Goal: Transaction & Acquisition: Obtain resource

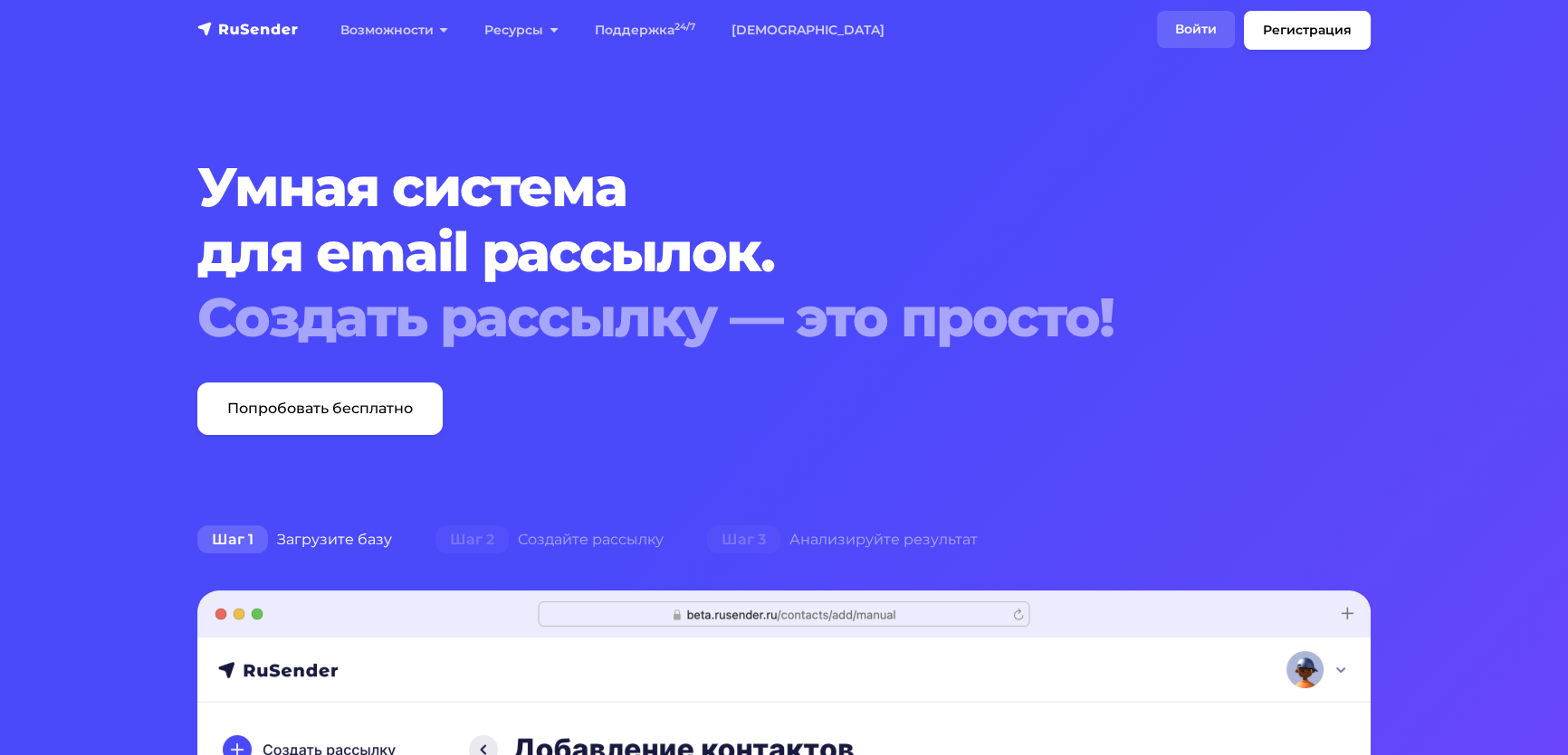
click at [1157, 25] on link "Войти" at bounding box center [1196, 29] width 78 height 37
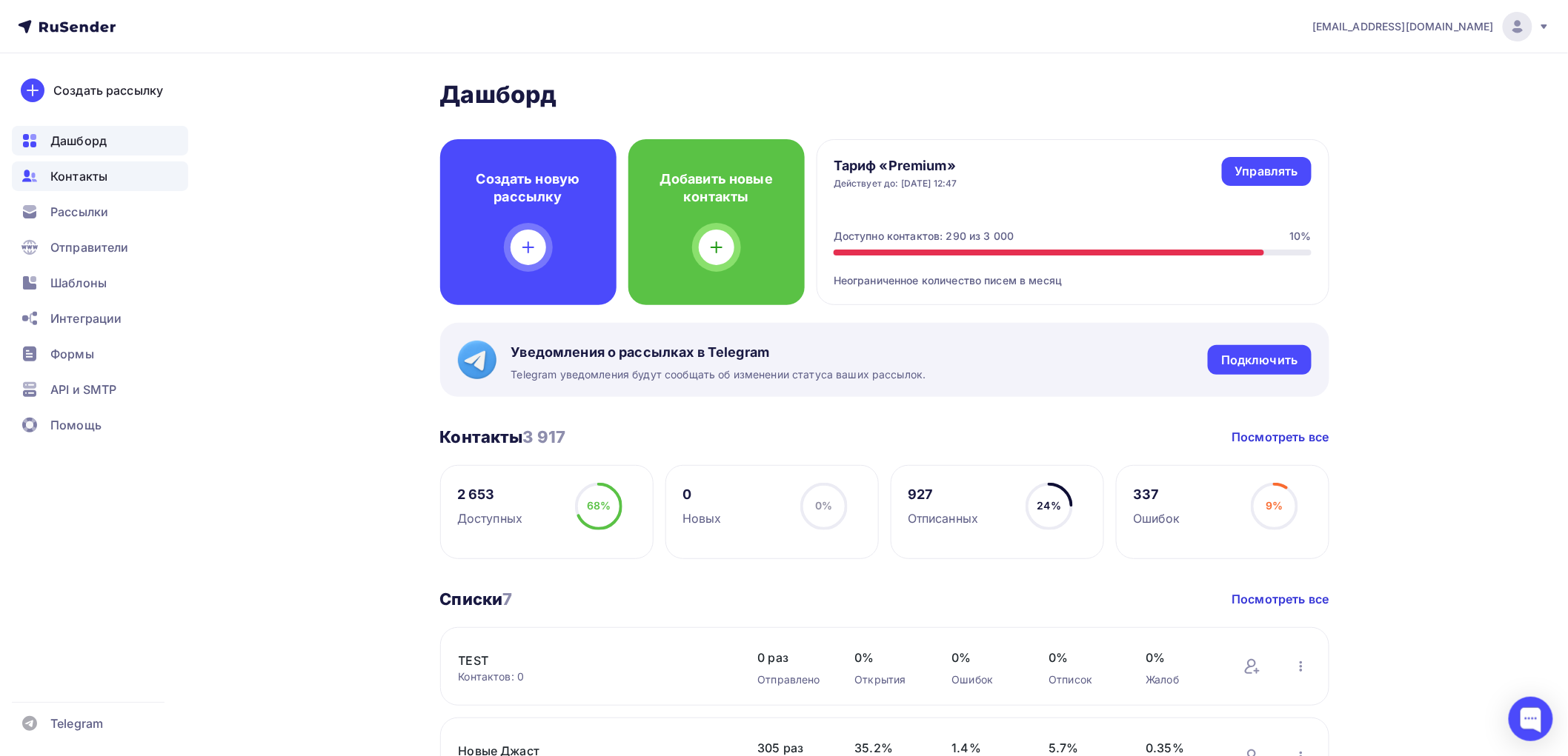
click at [83, 170] on span "Контакты" at bounding box center [79, 176] width 57 height 18
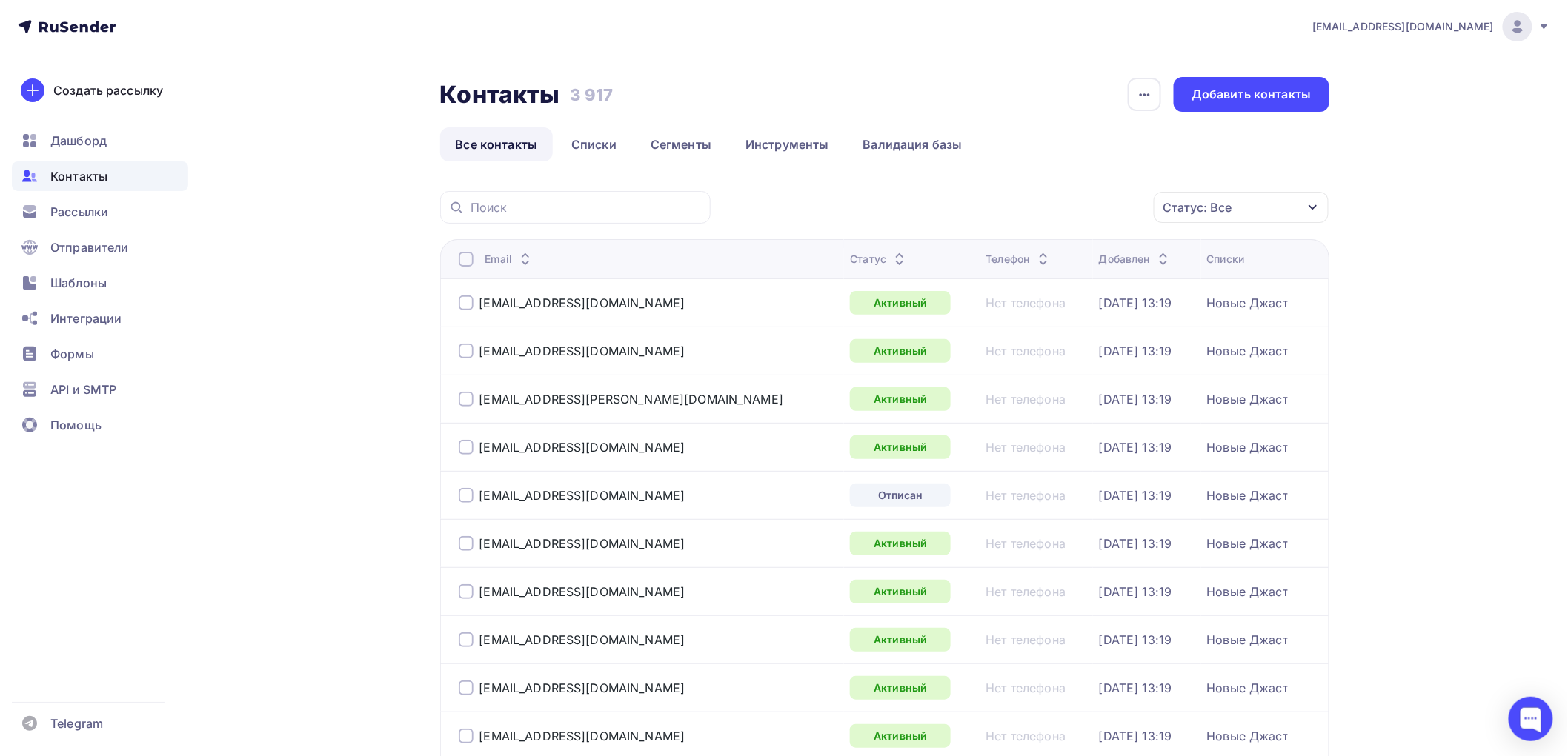
click at [469, 264] on div at bounding box center [466, 259] width 15 height 15
click at [1093, 202] on div "Действие" at bounding box center [1043, 208] width 196 height 29
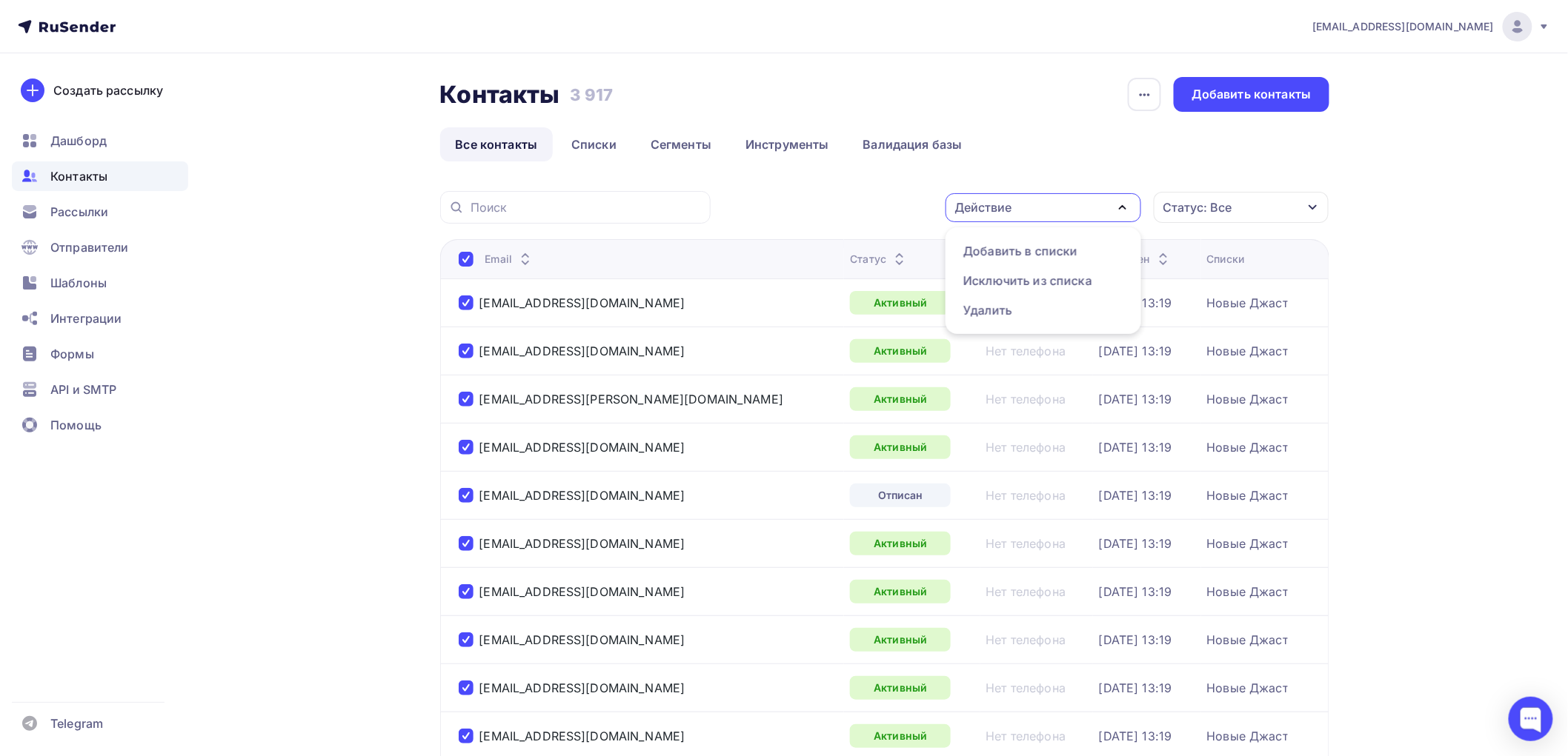
click at [1093, 202] on div "Действие" at bounding box center [1043, 208] width 196 height 29
click at [1142, 92] on icon "button" at bounding box center [1145, 95] width 18 height 18
click at [1053, 95] on div "Контакты Контакты 3 917 3 917 История импорта Добавить контакты" at bounding box center [884, 94] width 889 height 35
click at [1218, 208] on div "Статус: Все" at bounding box center [1197, 208] width 69 height 18
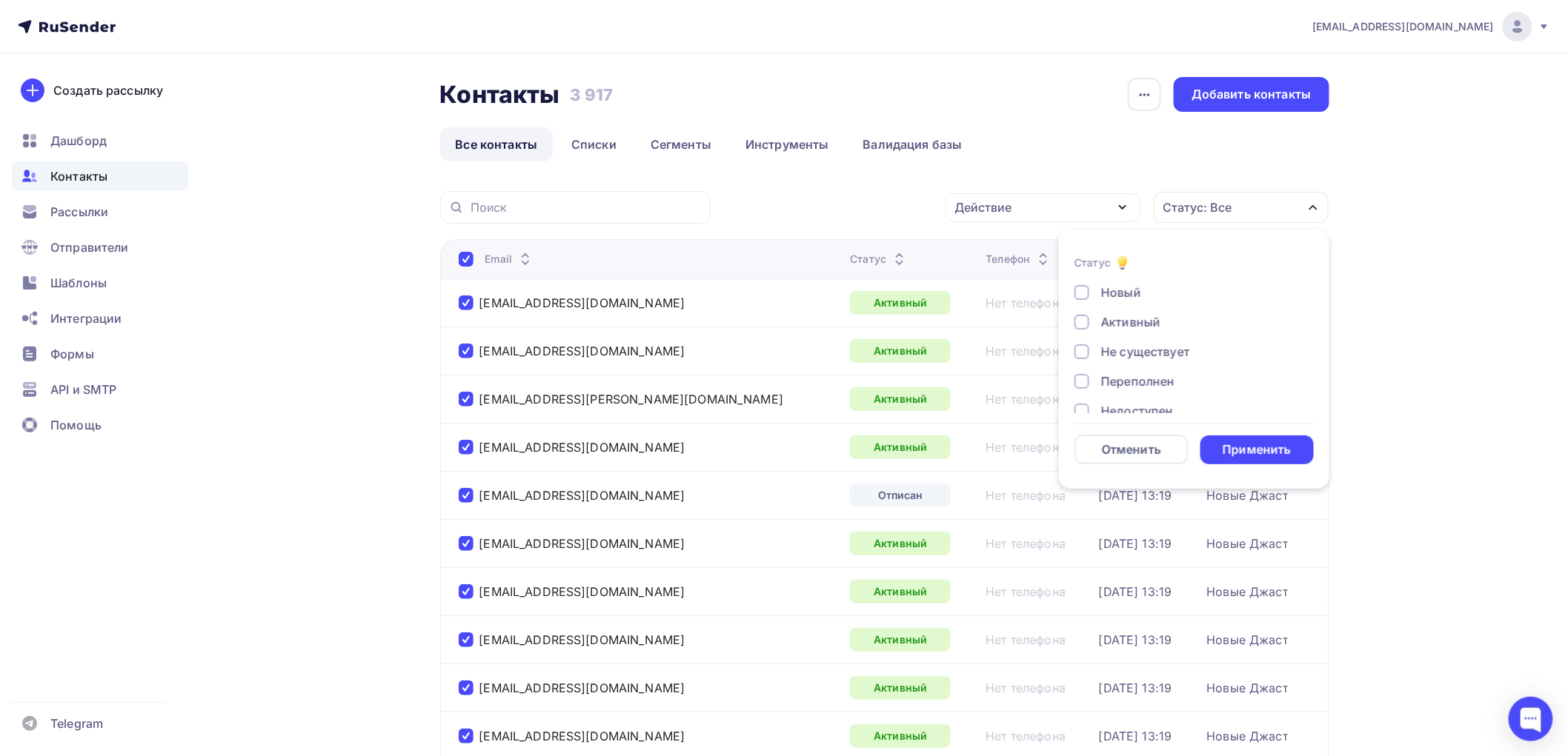
click at [1050, 127] on ul "Все контакты Списки Сегменты Инструменты Валидация базы" at bounding box center [884, 145] width 889 height 34
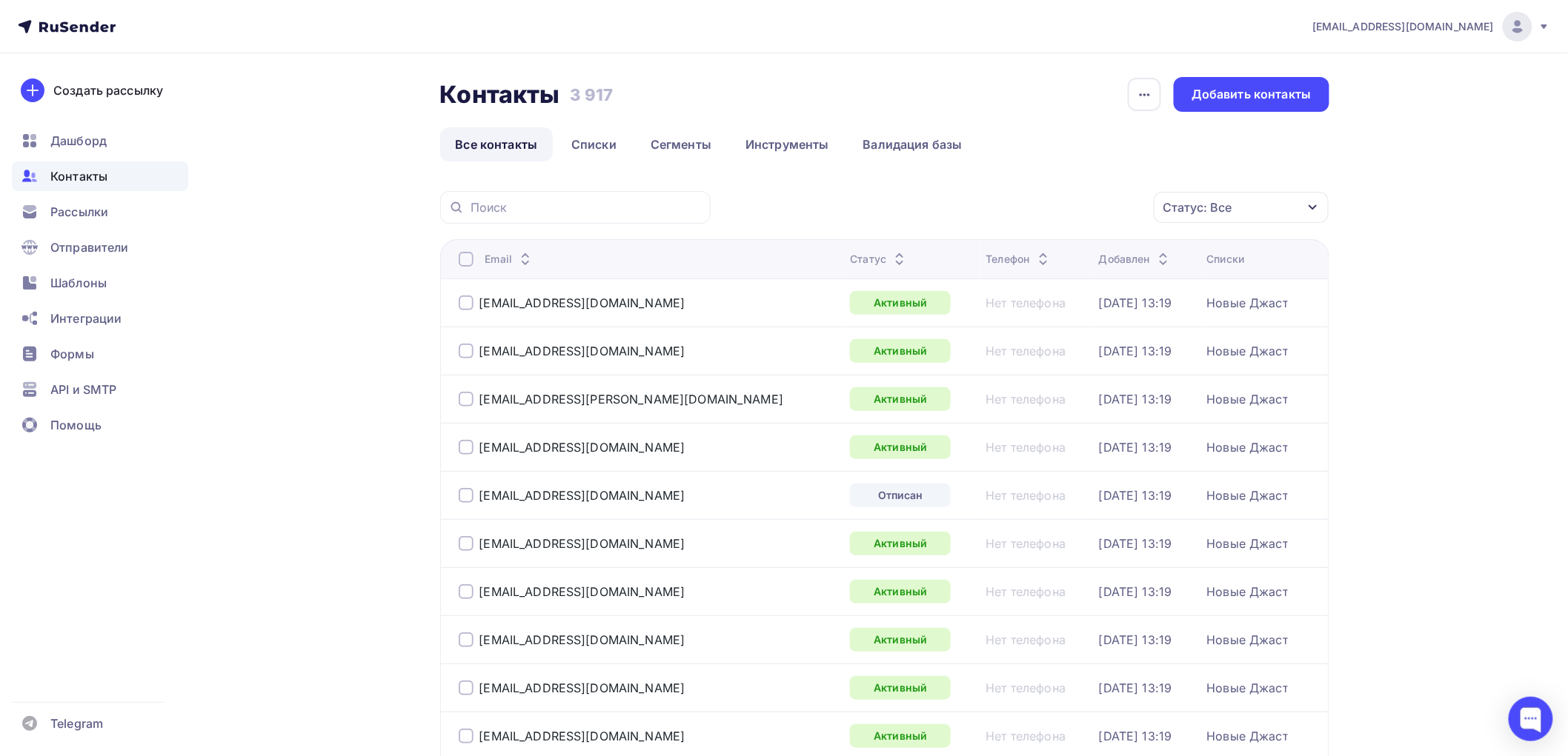
click at [1049, 127] on ul "Все контакты Списки Сегменты Инструменты Валидация базы" at bounding box center [884, 145] width 889 height 34
click at [466, 256] on div at bounding box center [466, 259] width 15 height 15
click at [467, 265] on div at bounding box center [466, 259] width 15 height 15
click at [1008, 210] on div "Действие" at bounding box center [983, 208] width 57 height 18
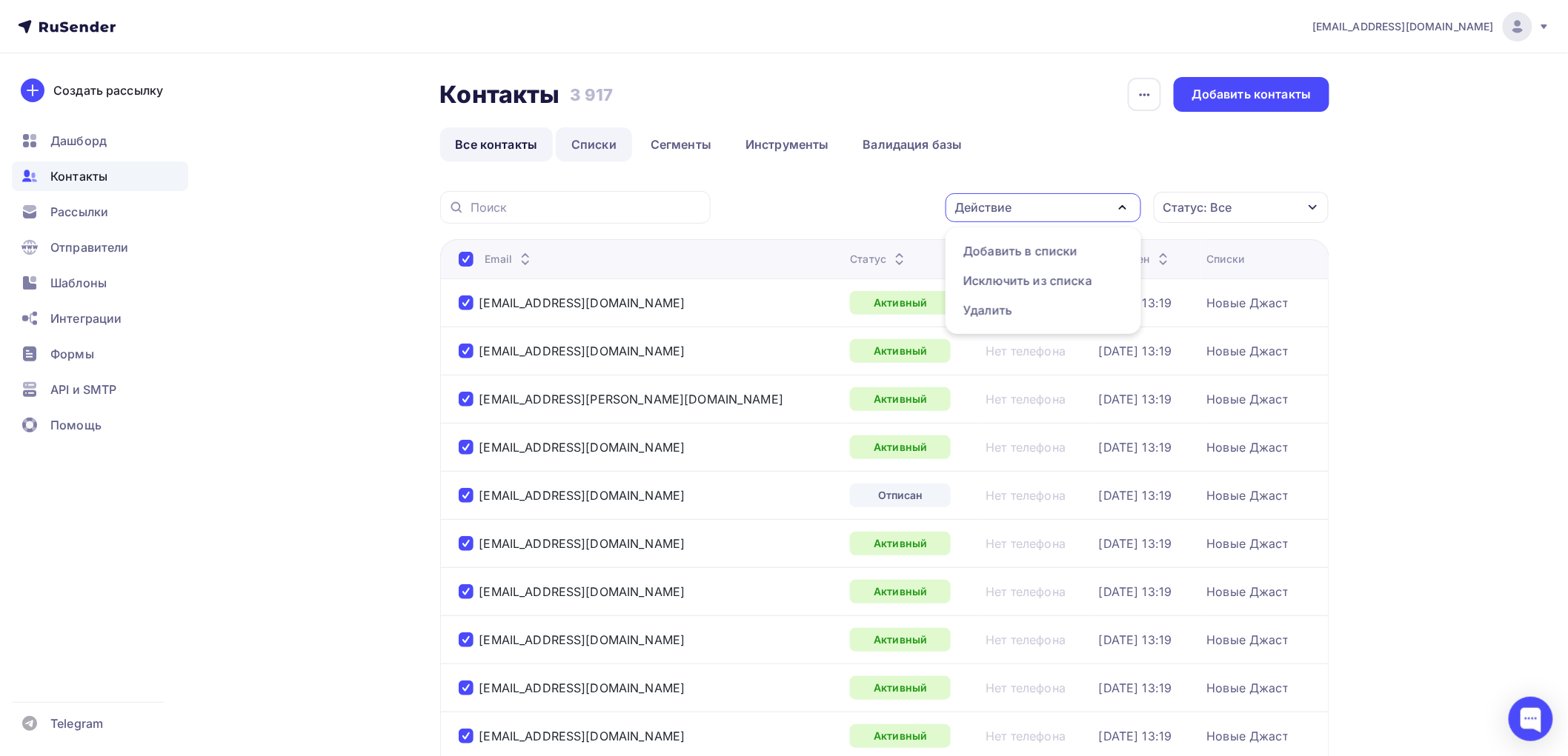
click at [592, 142] on link "Списки" at bounding box center [594, 145] width 76 height 34
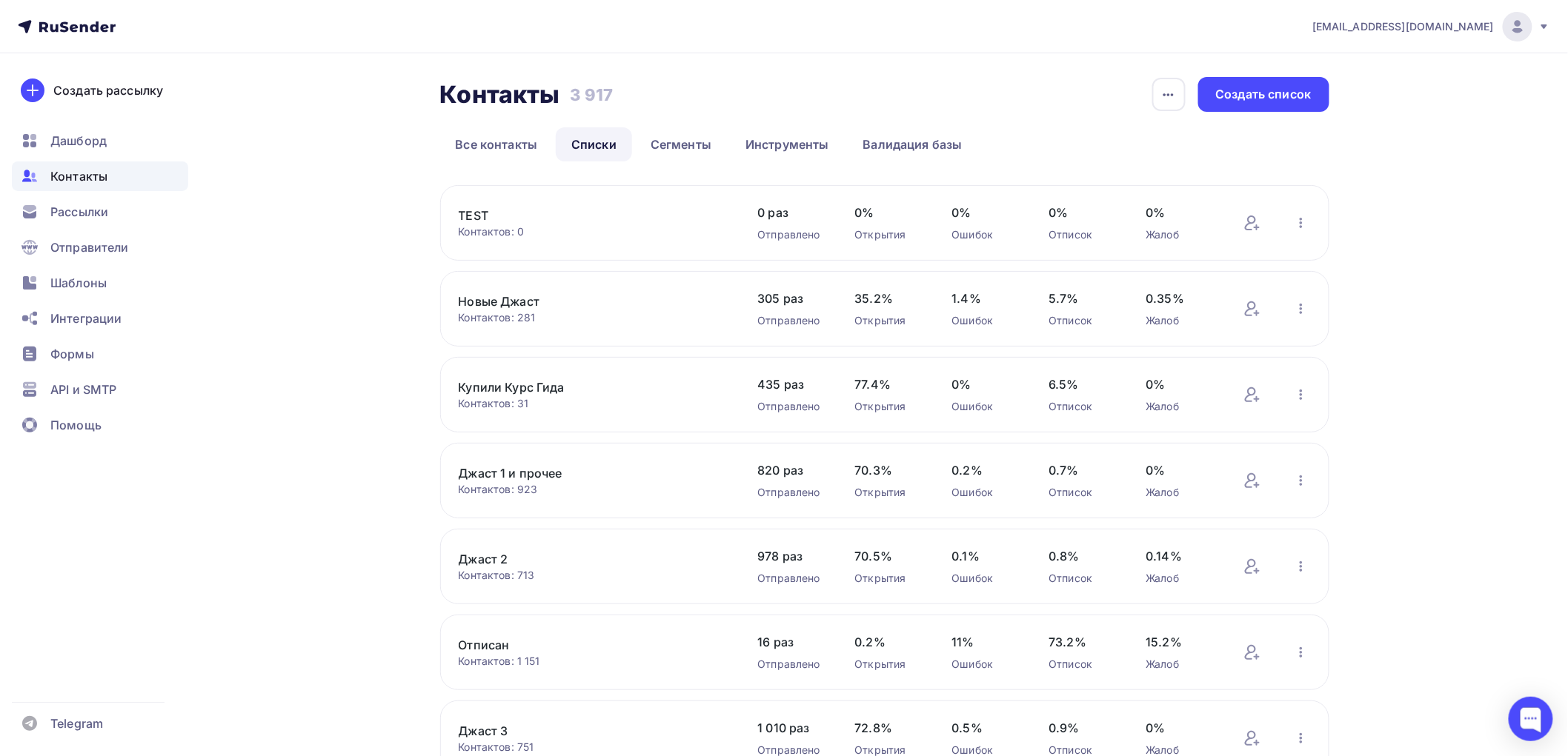
click at [527, 294] on link "Новые Джаст" at bounding box center [585, 302] width 252 height 18
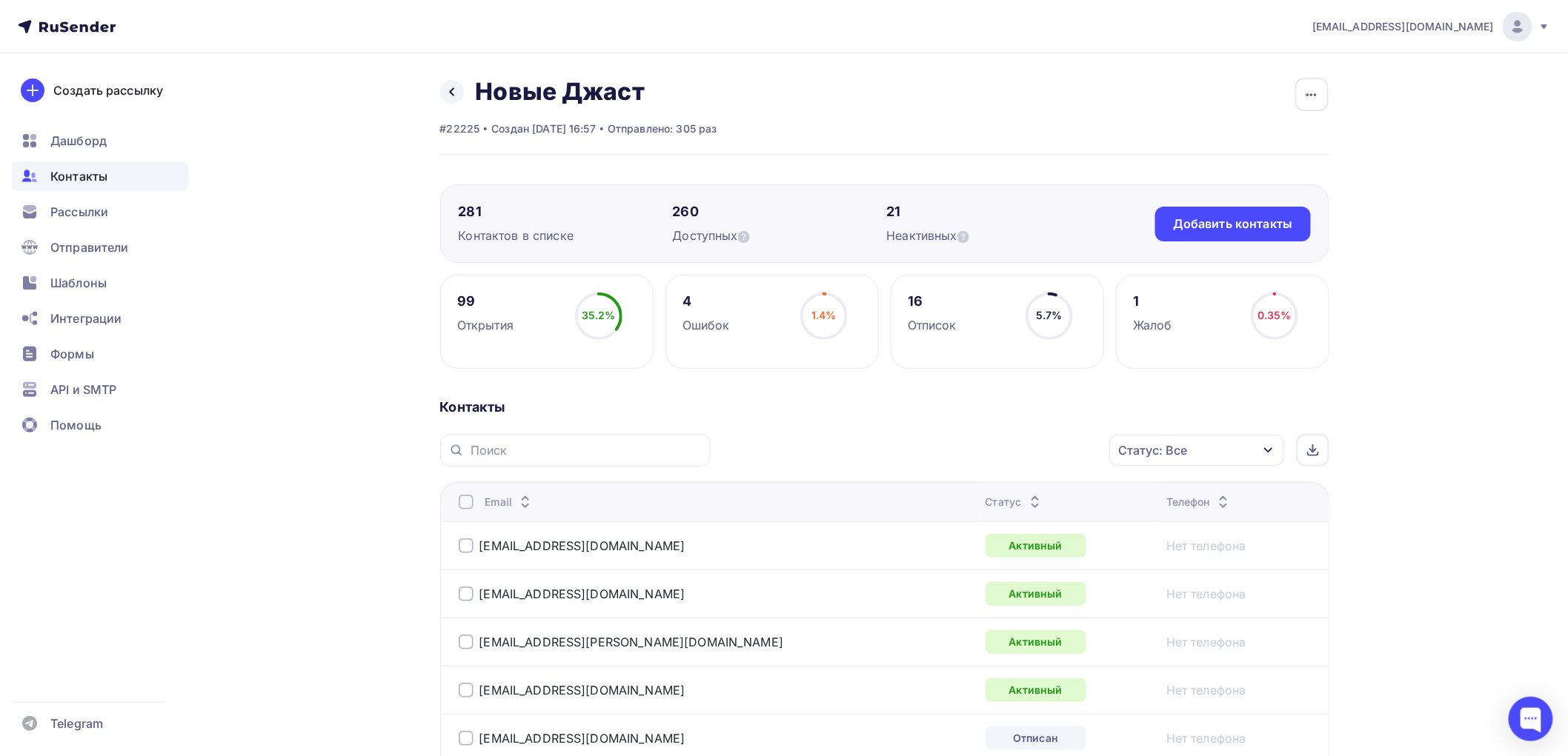
click at [467, 507] on div at bounding box center [466, 503] width 15 height 15
click at [1056, 450] on div "Действие" at bounding box center [999, 451] width 196 height 29
click at [1056, 448] on div "Действие" at bounding box center [999, 451] width 196 height 29
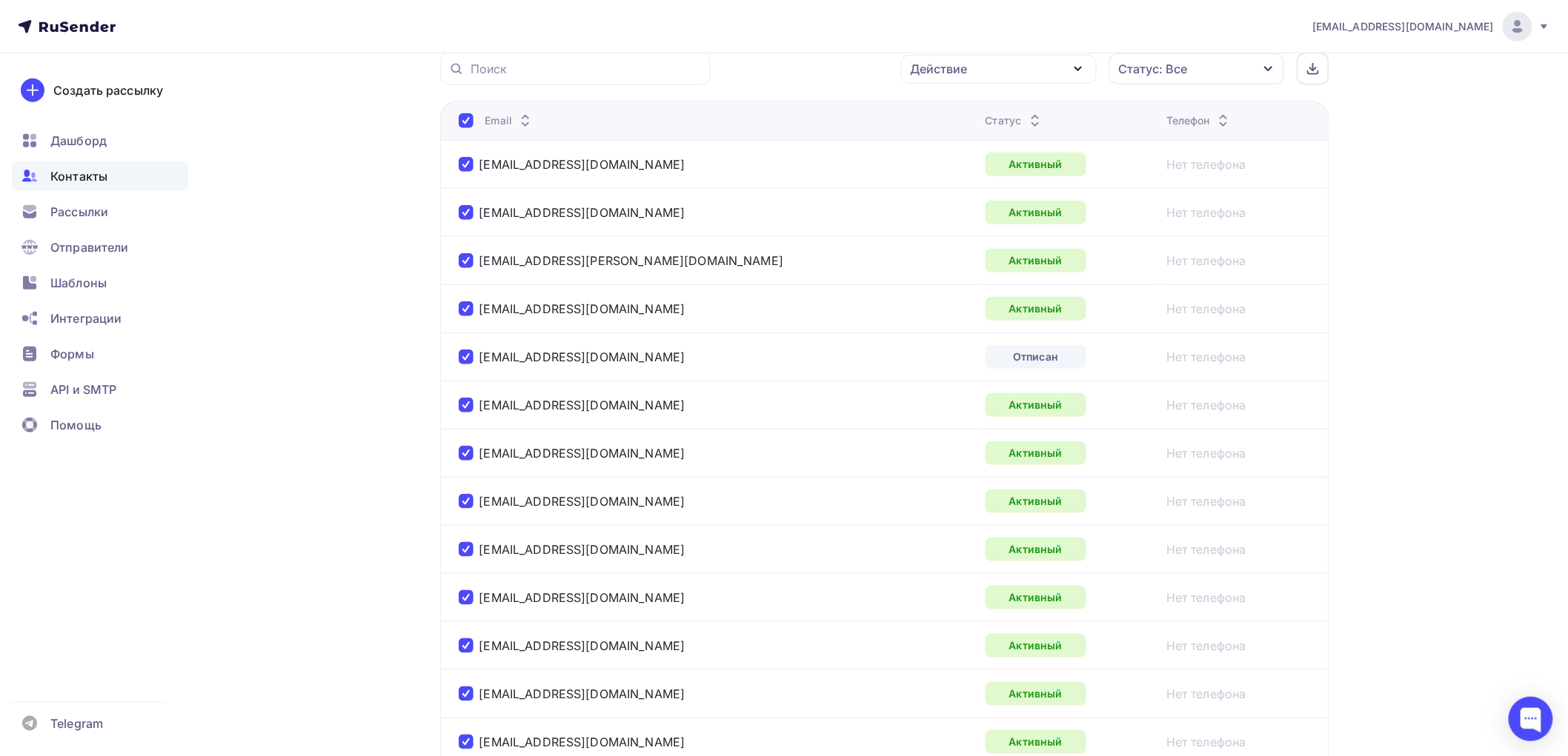
scroll to position [165, 0]
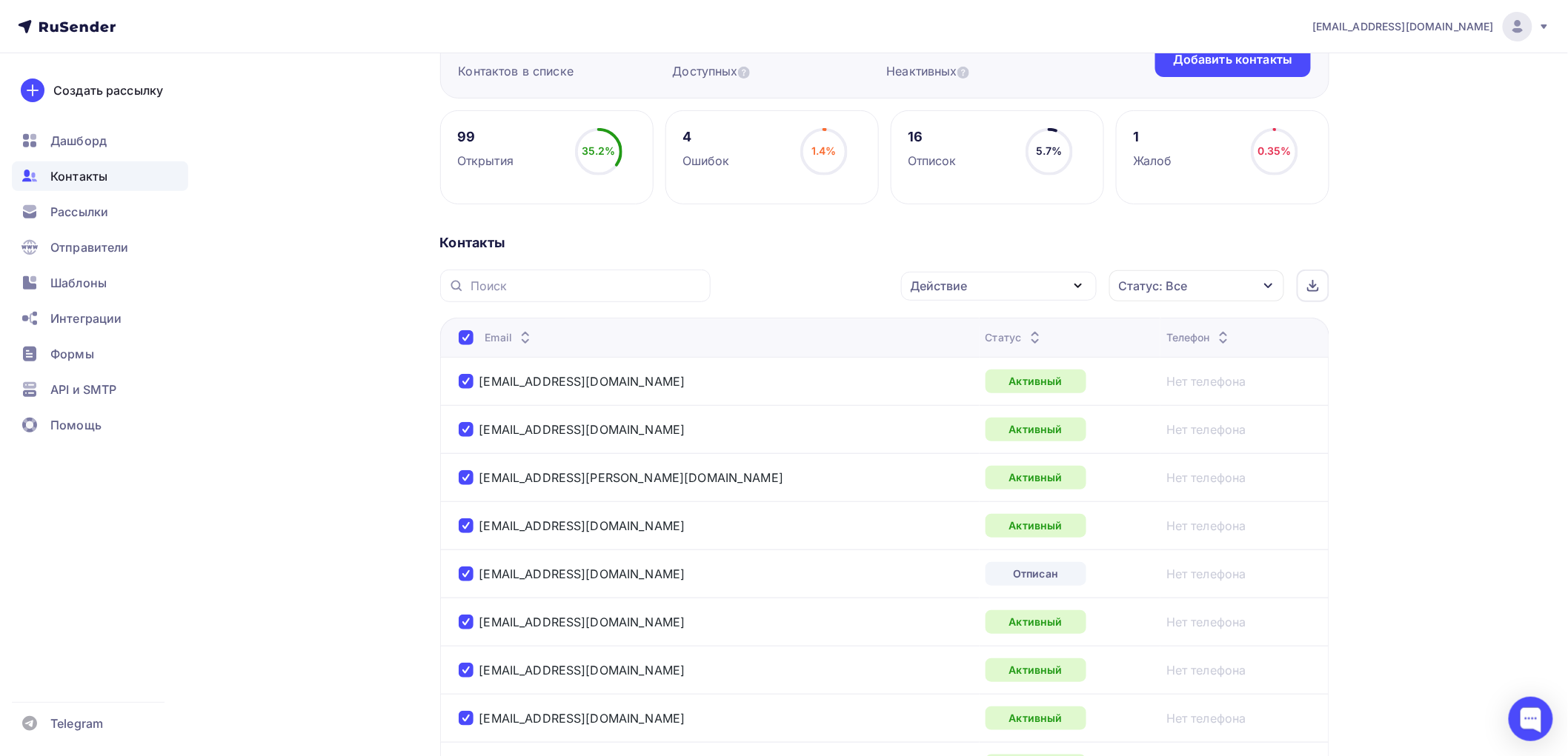
click at [67, 172] on span "Контакты" at bounding box center [79, 176] width 57 height 18
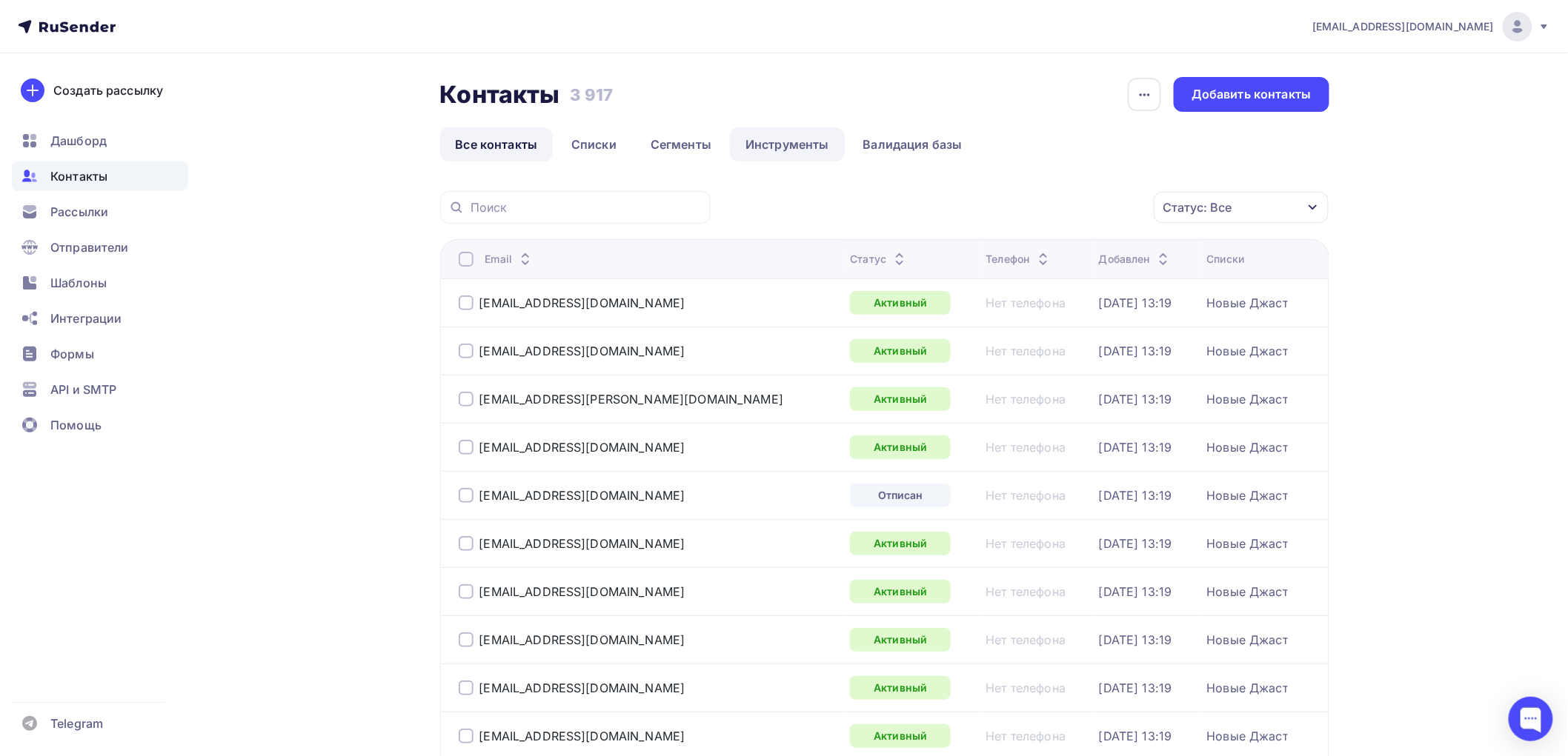
click at [809, 142] on link "Инструменты" at bounding box center [787, 145] width 115 height 34
click at [464, 260] on div at bounding box center [466, 259] width 15 height 15
click at [785, 142] on link "Инструменты" at bounding box center [787, 145] width 115 height 34
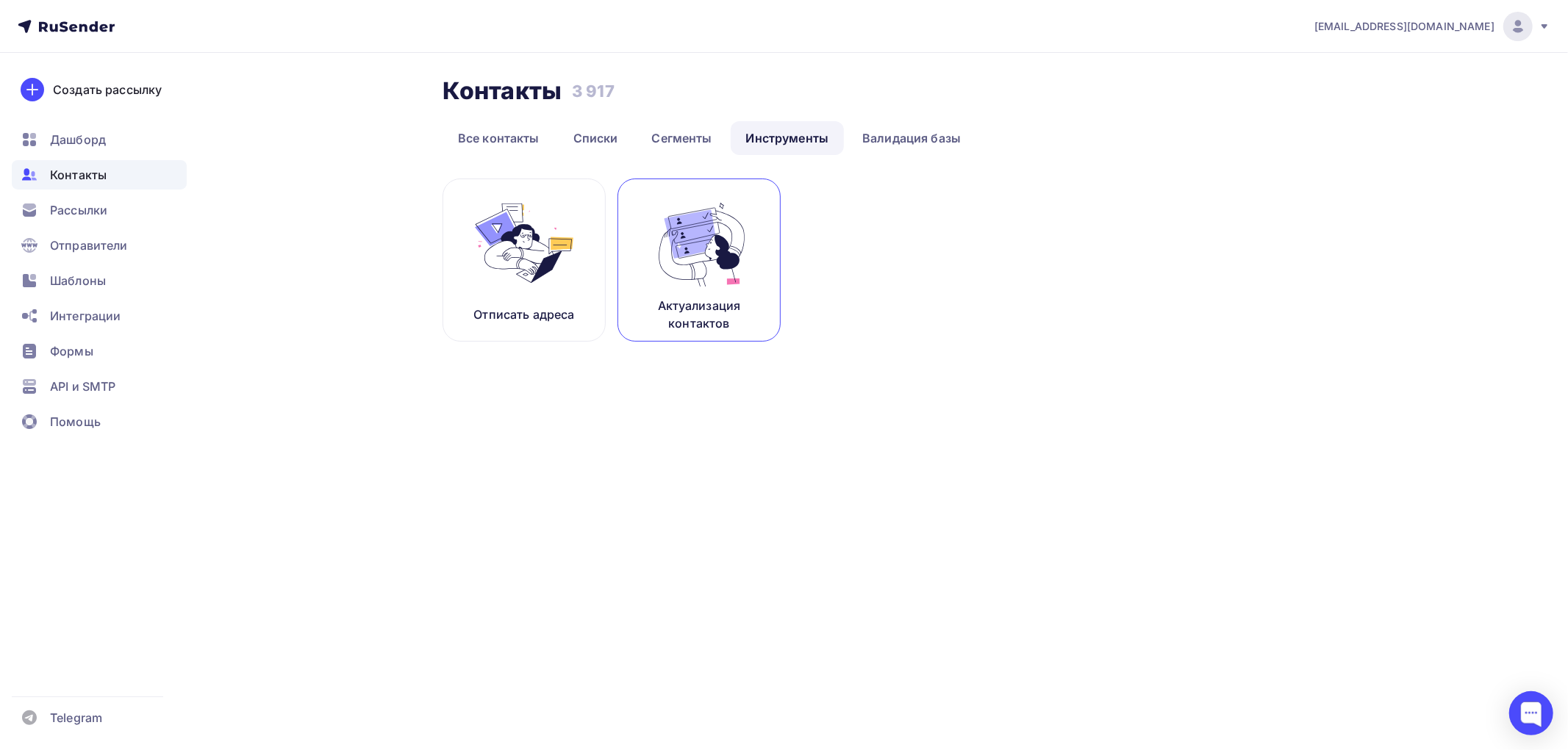
click at [674, 244] on img at bounding box center [699, 243] width 99 height 93
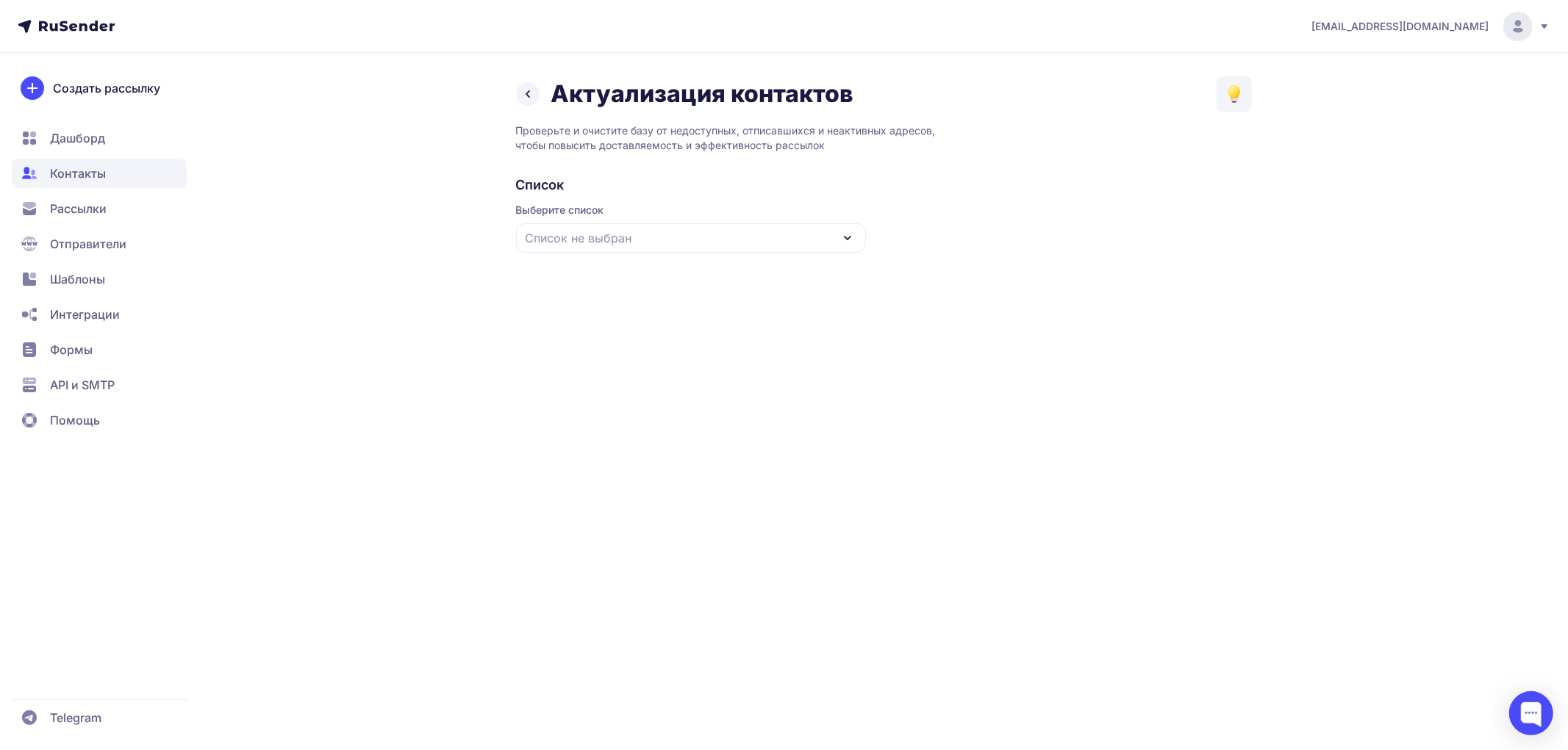
click at [662, 233] on div "Список не выбран" at bounding box center [691, 238] width 350 height 29
click at [586, 337] on div "TEST" at bounding box center [691, 329] width 332 height 35
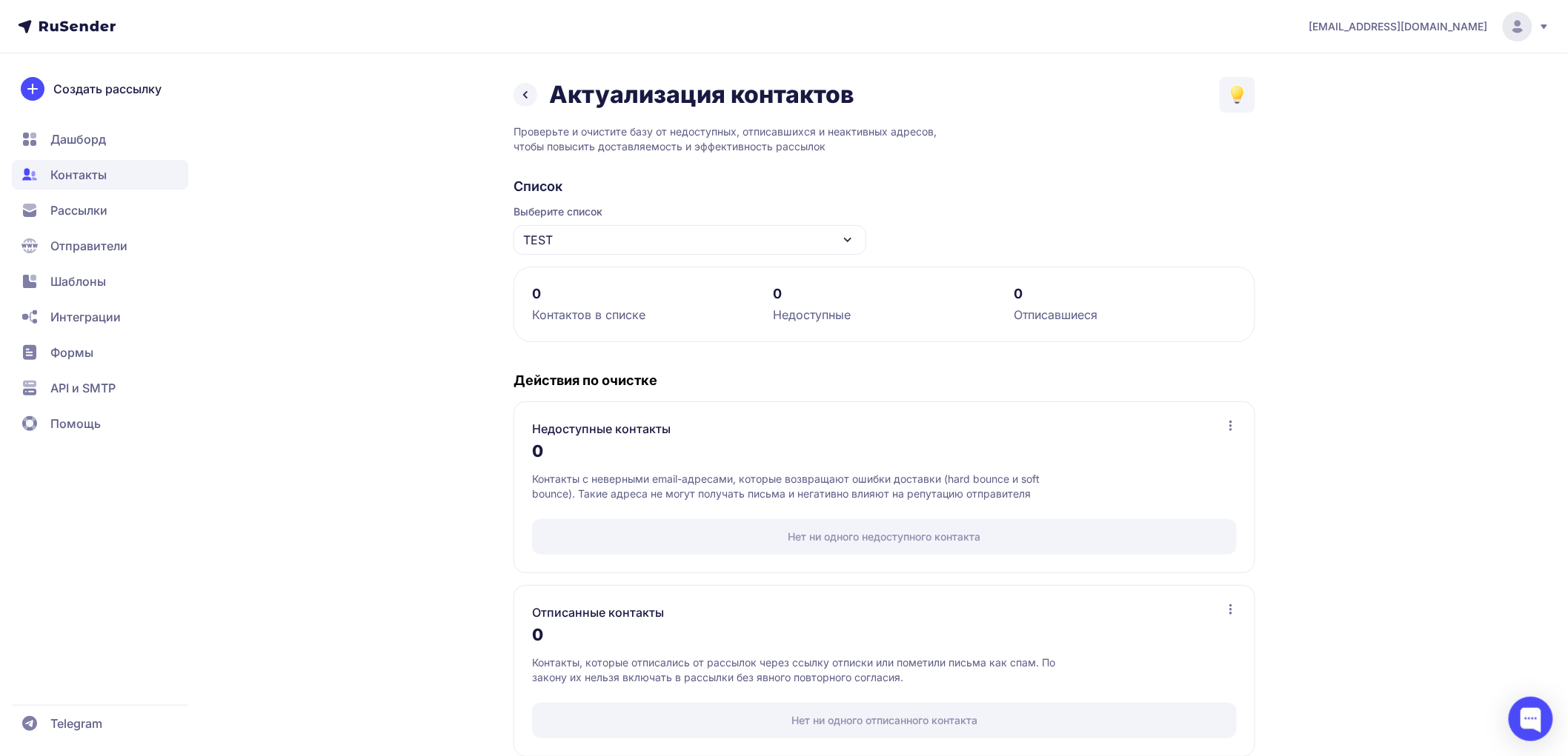
scroll to position [19, 0]
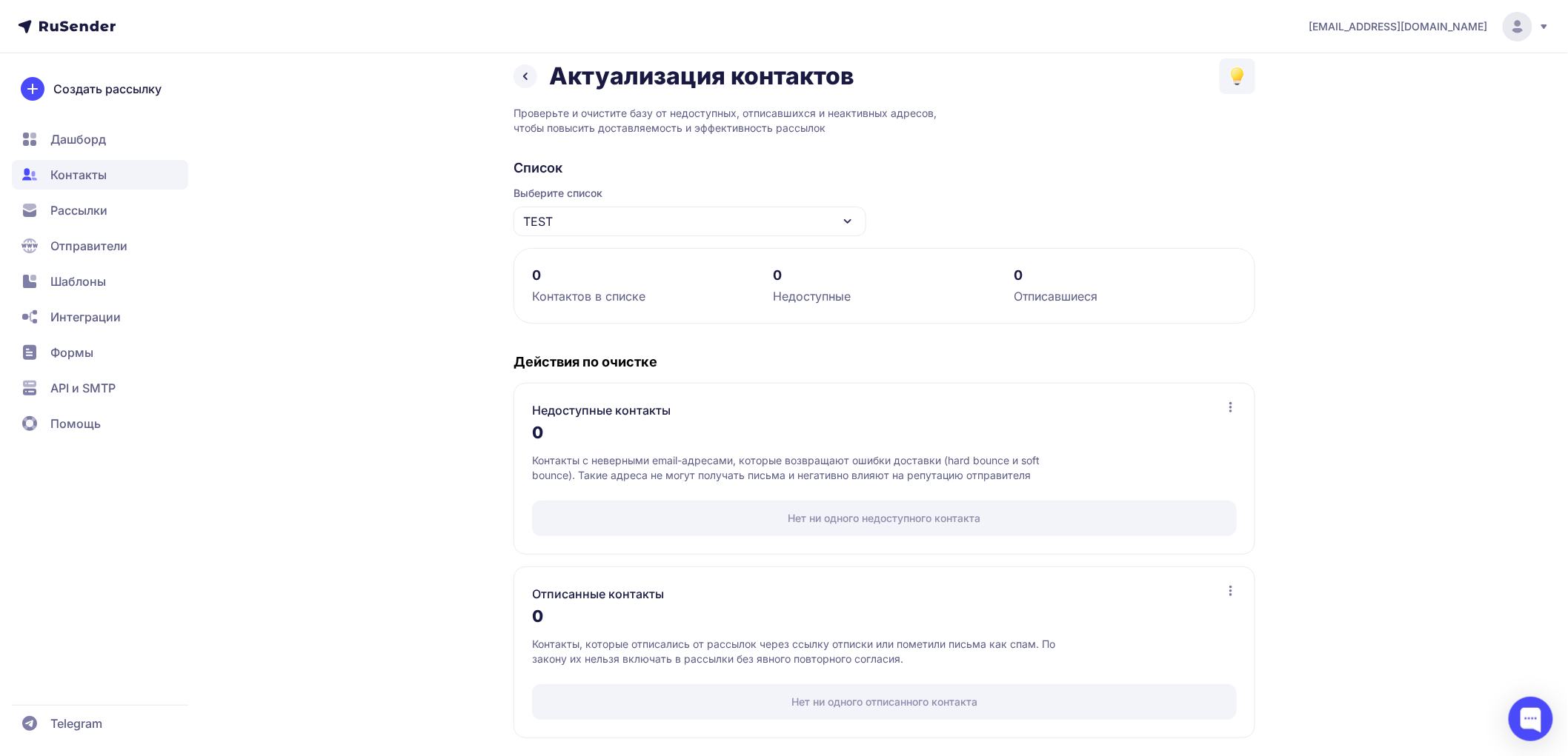
click at [749, 219] on div "TEST" at bounding box center [690, 222] width 353 height 30
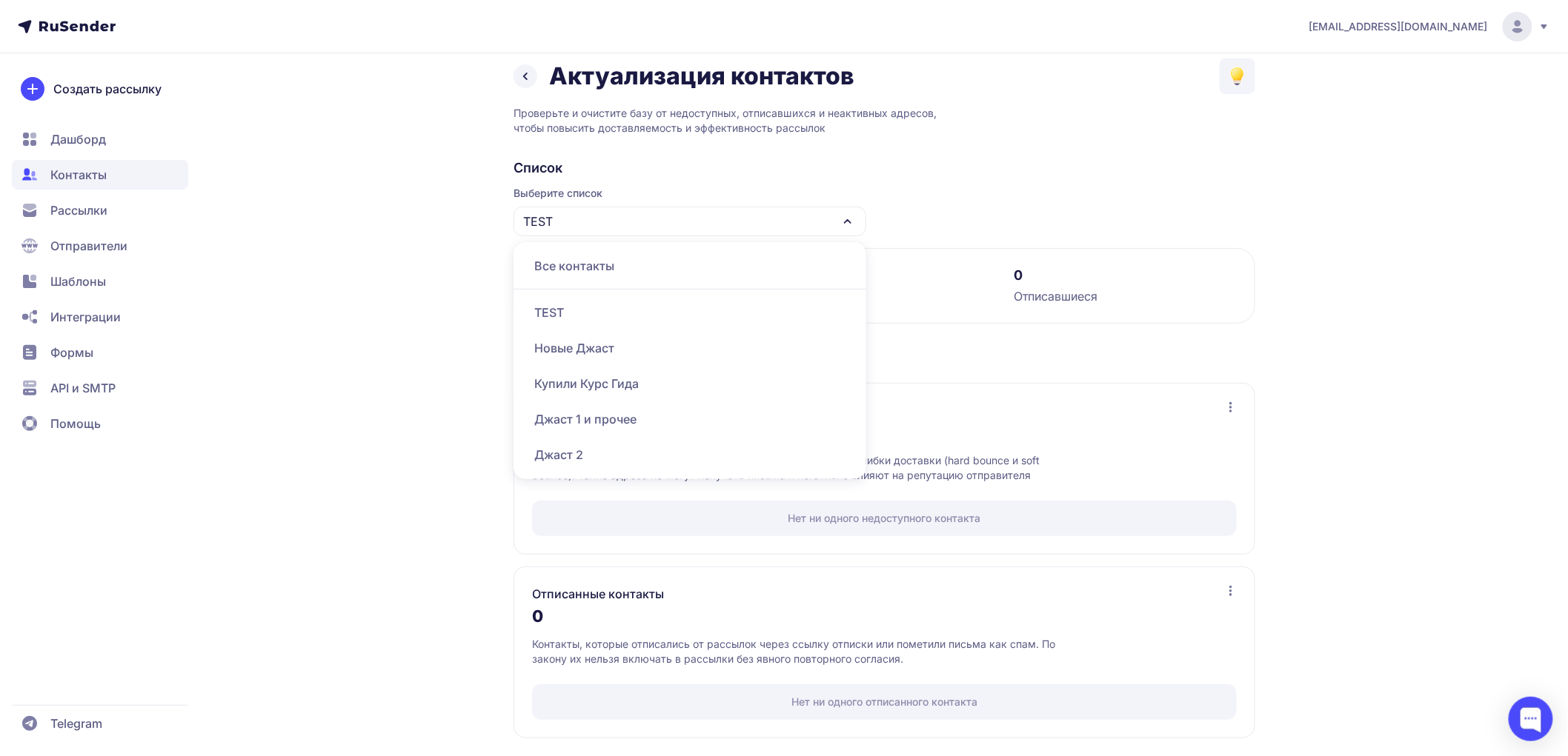
click at [622, 343] on div "Новые Джаст" at bounding box center [690, 348] width 335 height 36
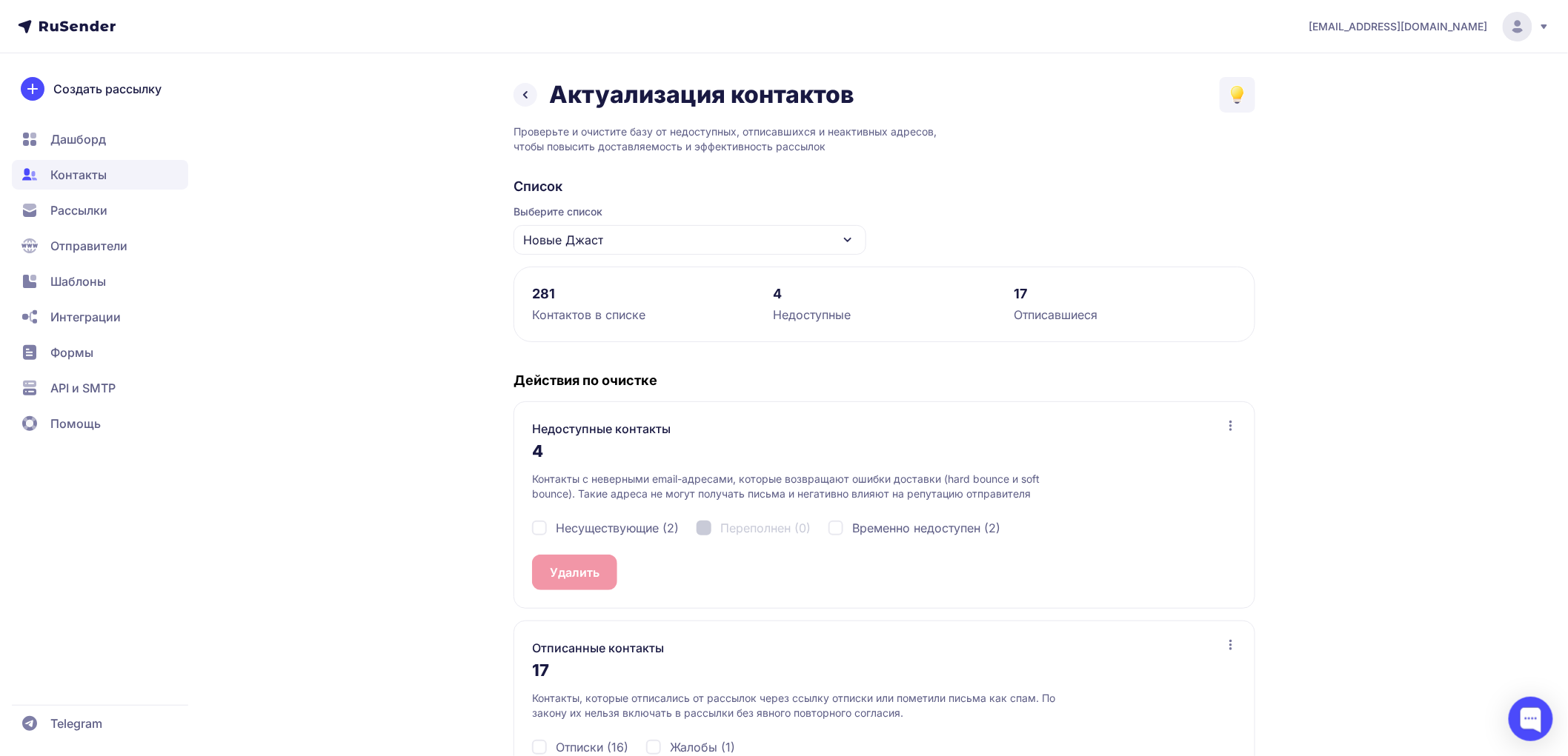
click at [72, 172] on span "Контакты" at bounding box center [79, 175] width 56 height 18
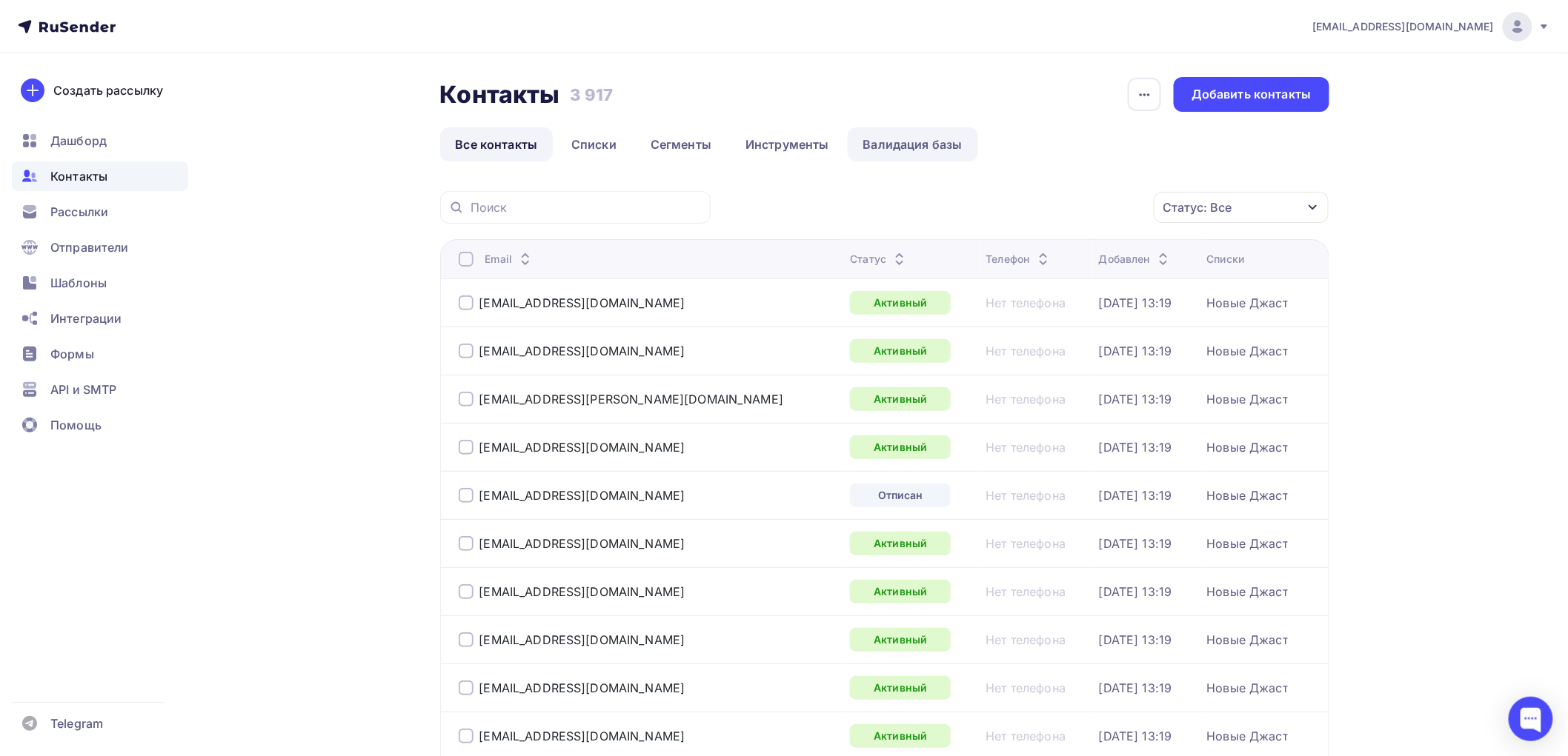
click at [904, 150] on link "Валидация базы" at bounding box center [913, 145] width 130 height 34
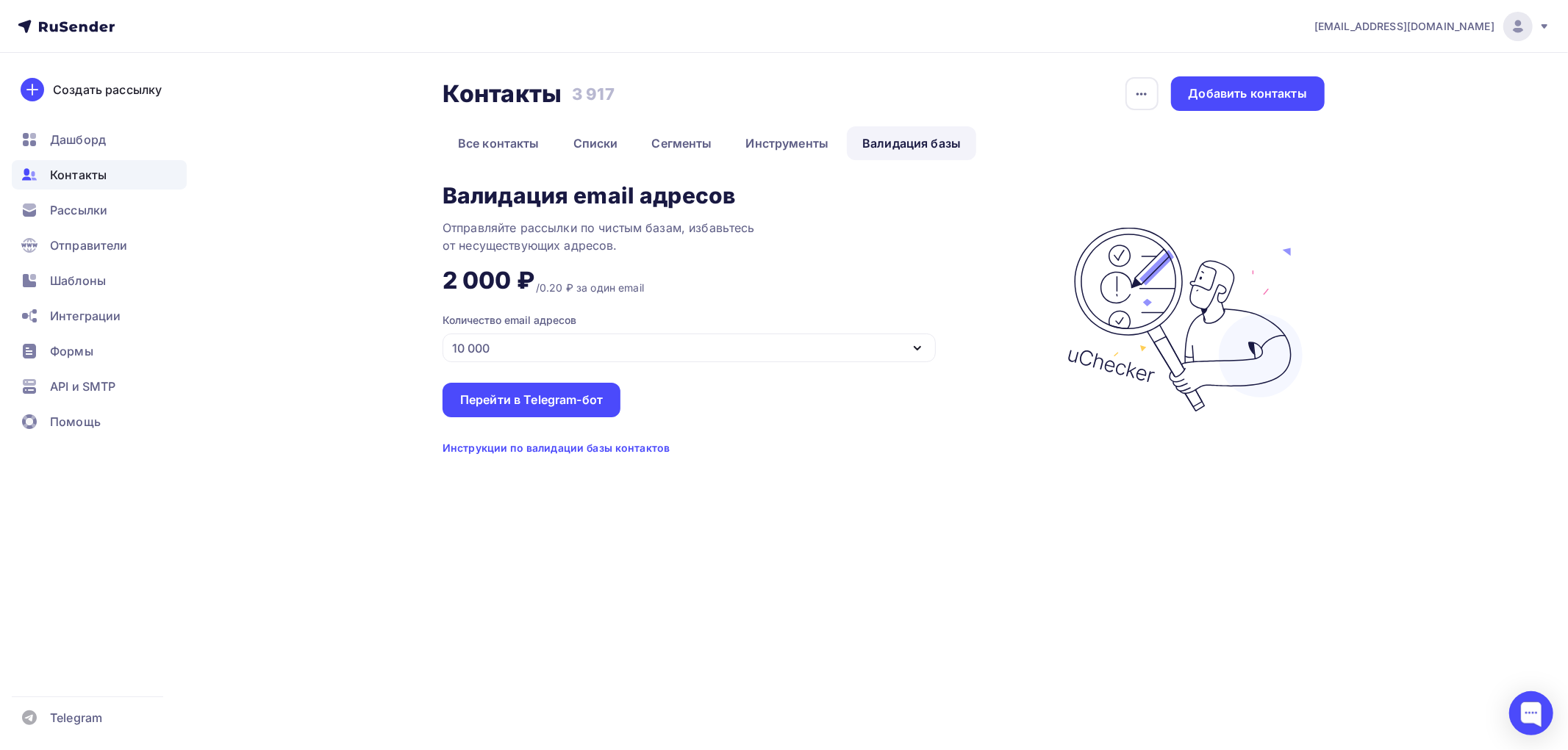
click at [862, 332] on div "Количество email адресов 10 000" at bounding box center [689, 338] width 493 height 49
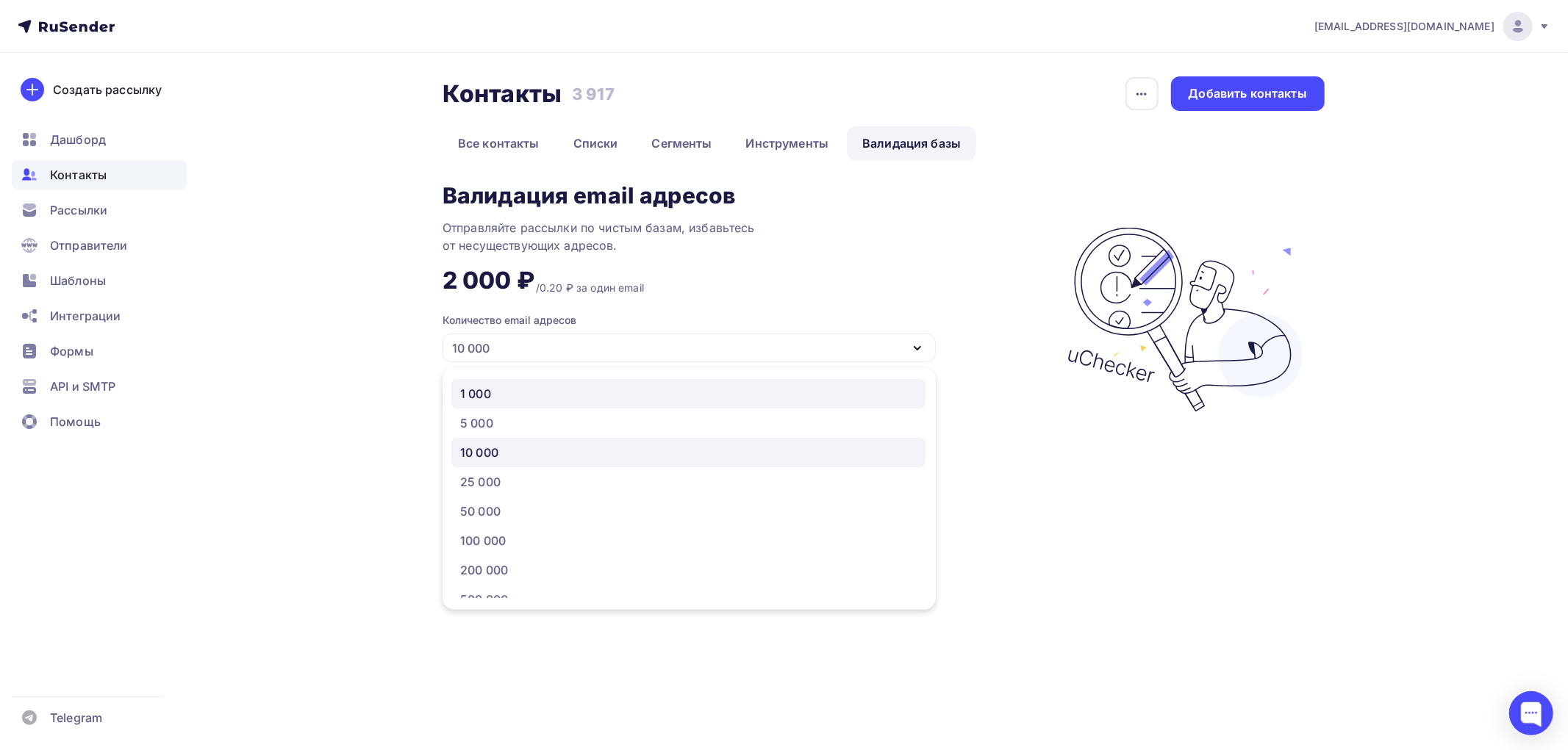
click at [541, 390] on div "1 000" at bounding box center [688, 394] width 457 height 18
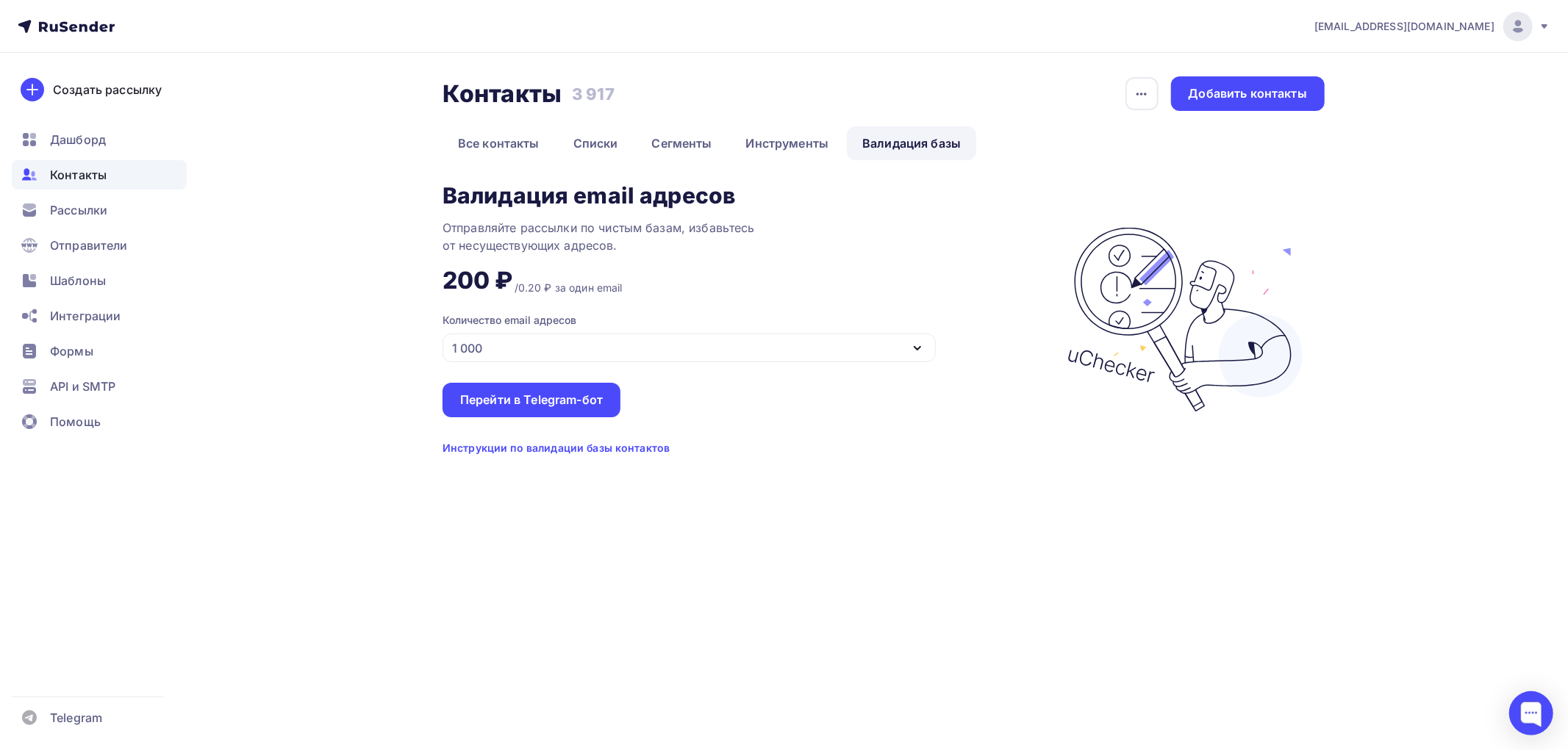
click at [782, 347] on div "1 000" at bounding box center [689, 348] width 493 height 29
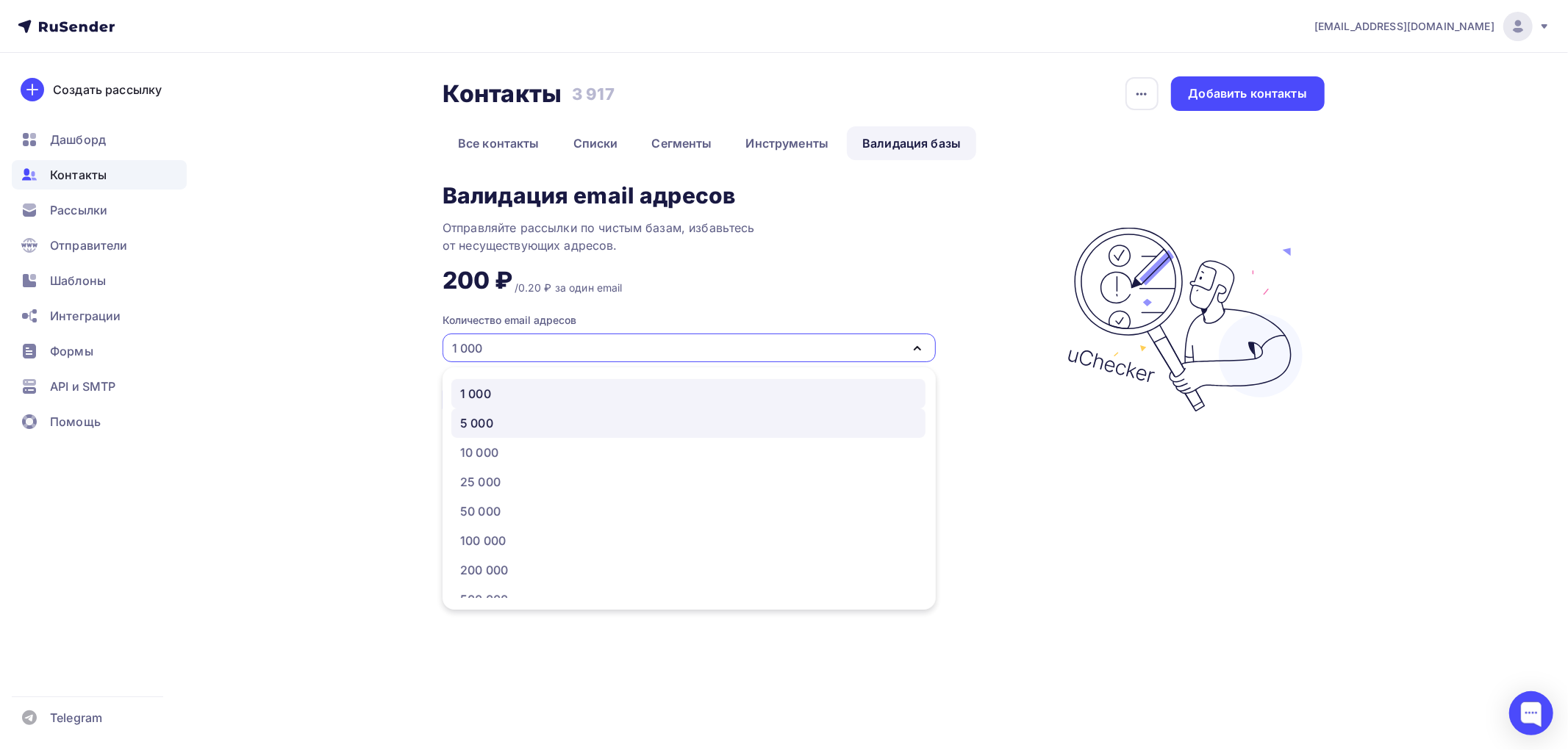
click at [535, 417] on div "5 000" at bounding box center [688, 424] width 457 height 18
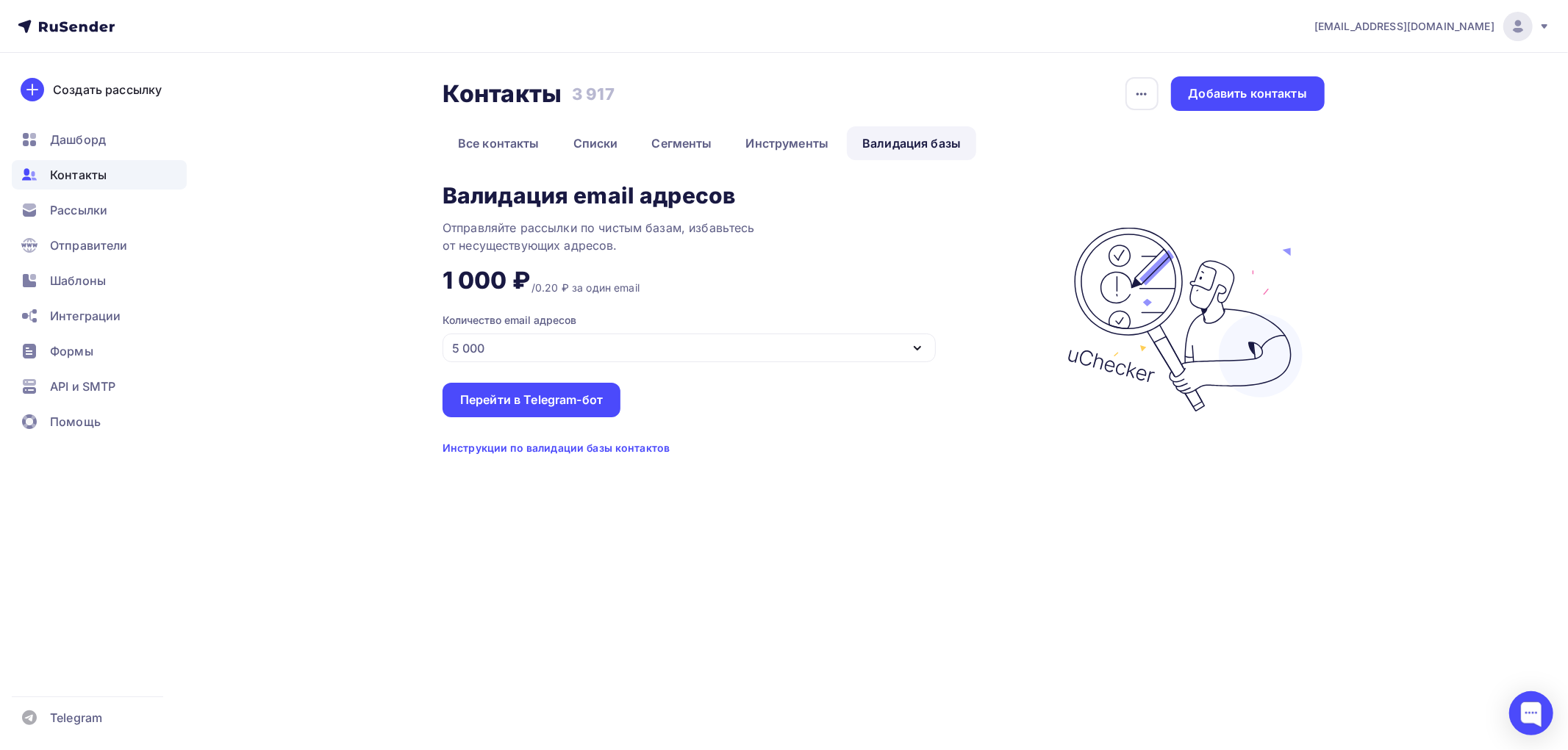
click at [563, 351] on div "5 000" at bounding box center [689, 348] width 493 height 29
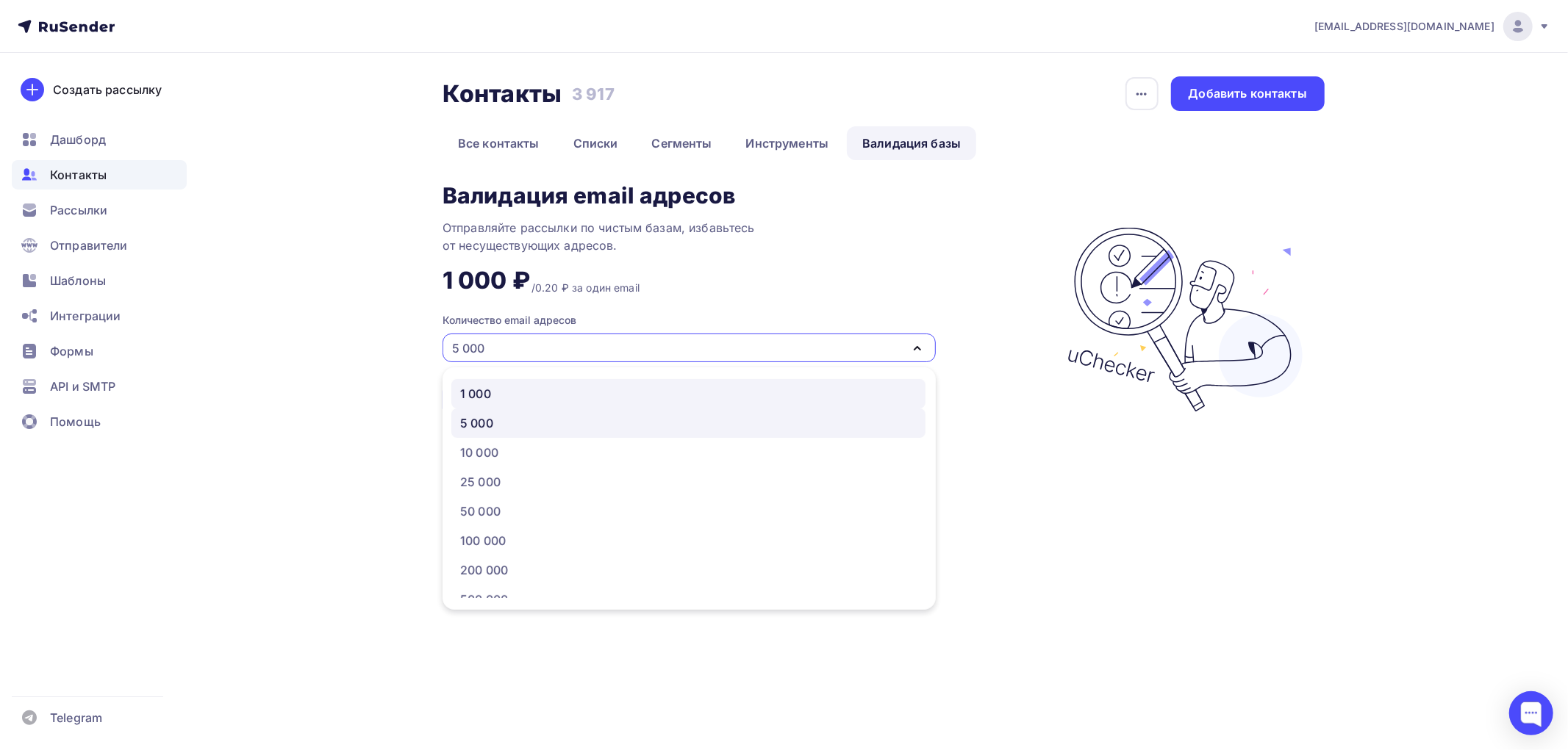
click at [530, 393] on div "1 000" at bounding box center [688, 394] width 457 height 18
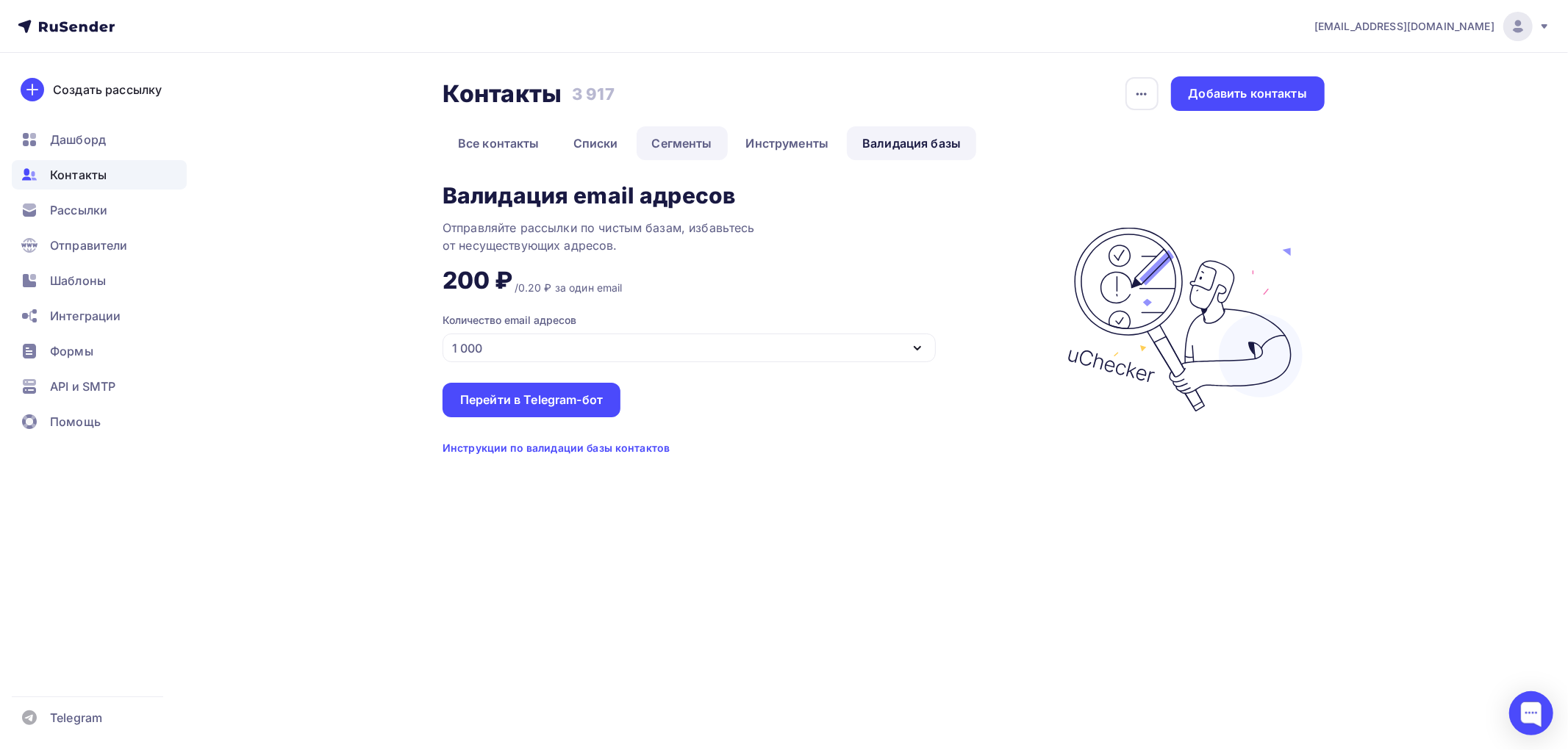
click at [694, 143] on link "Сегменты" at bounding box center [682, 143] width 91 height 34
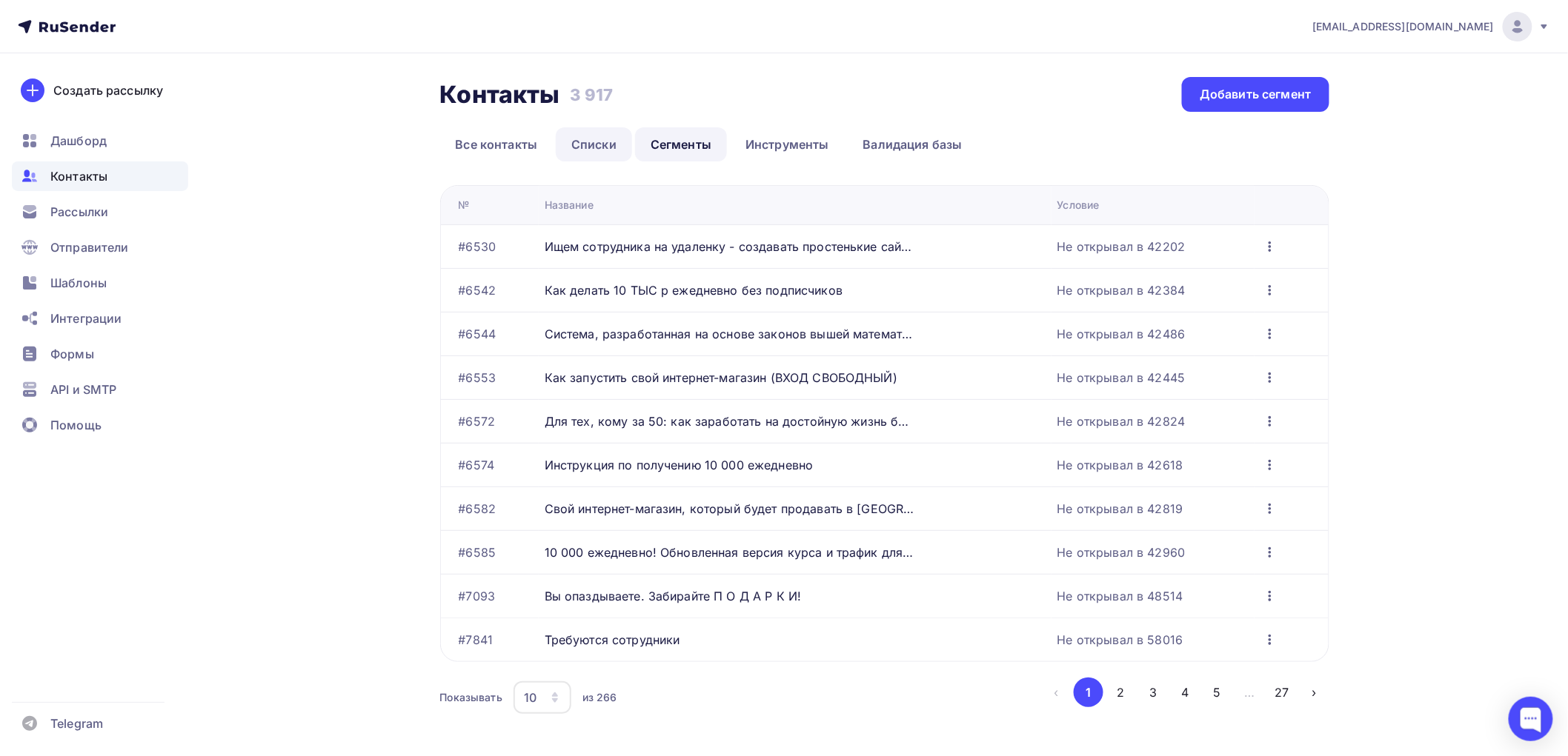
click at [613, 142] on link "Списки" at bounding box center [594, 145] width 76 height 34
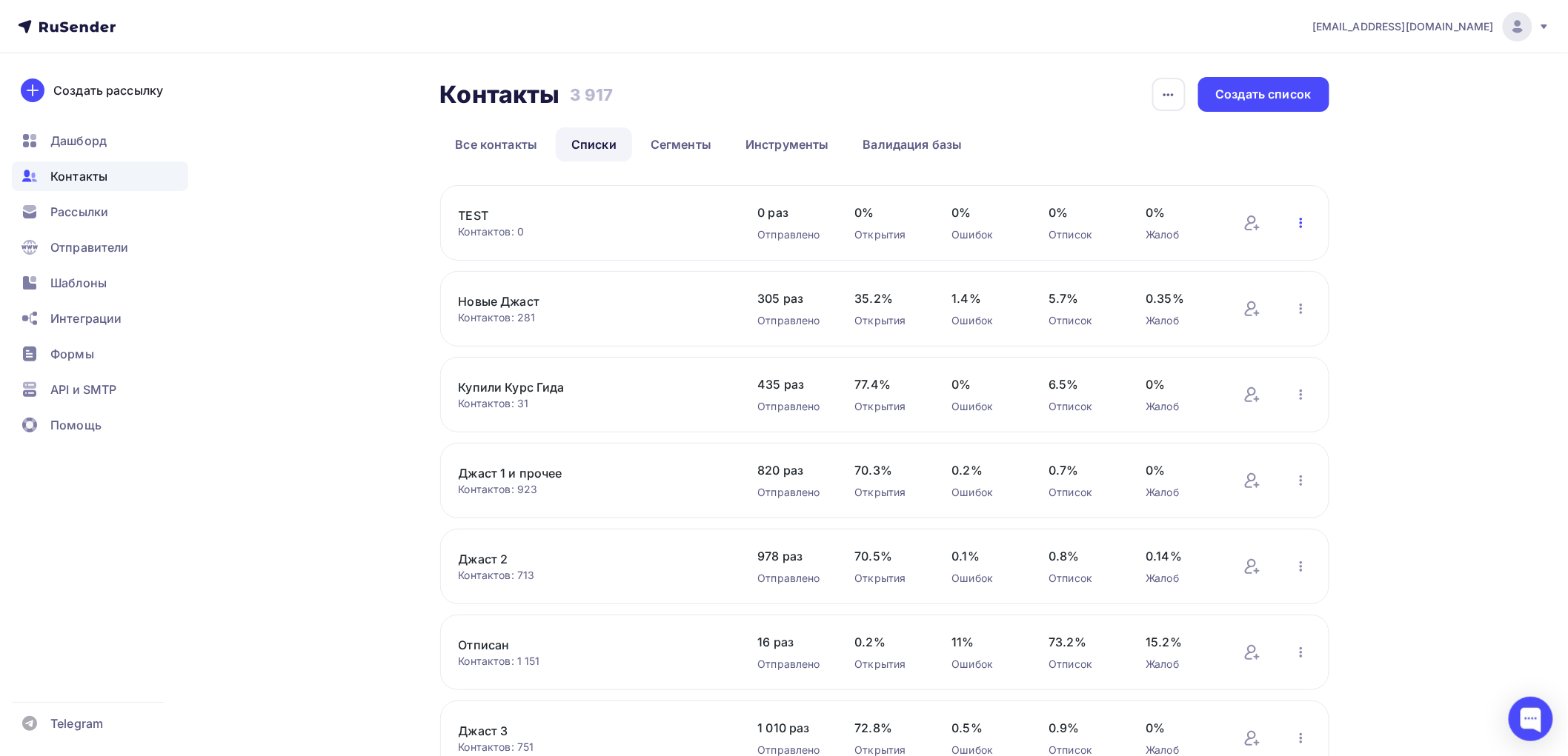
click at [1292, 216] on icon "button" at bounding box center [1301, 223] width 18 height 18
click at [1165, 168] on div "Контакты Контакты 3 917 3 917 История импорта Создать список Все контакты Списк…" at bounding box center [884, 454] width 889 height 755
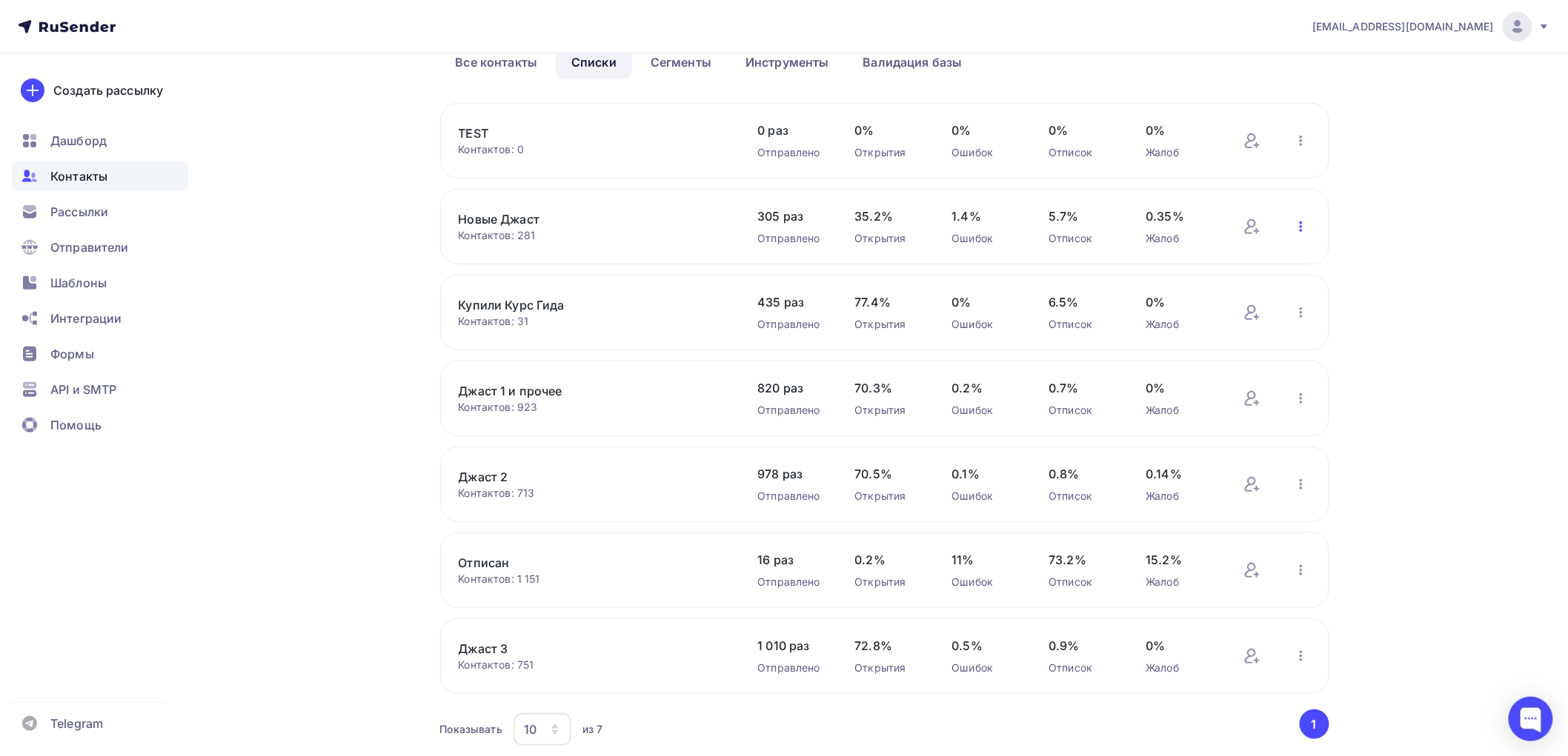
click at [1299, 228] on icon "button" at bounding box center [1301, 227] width 18 height 18
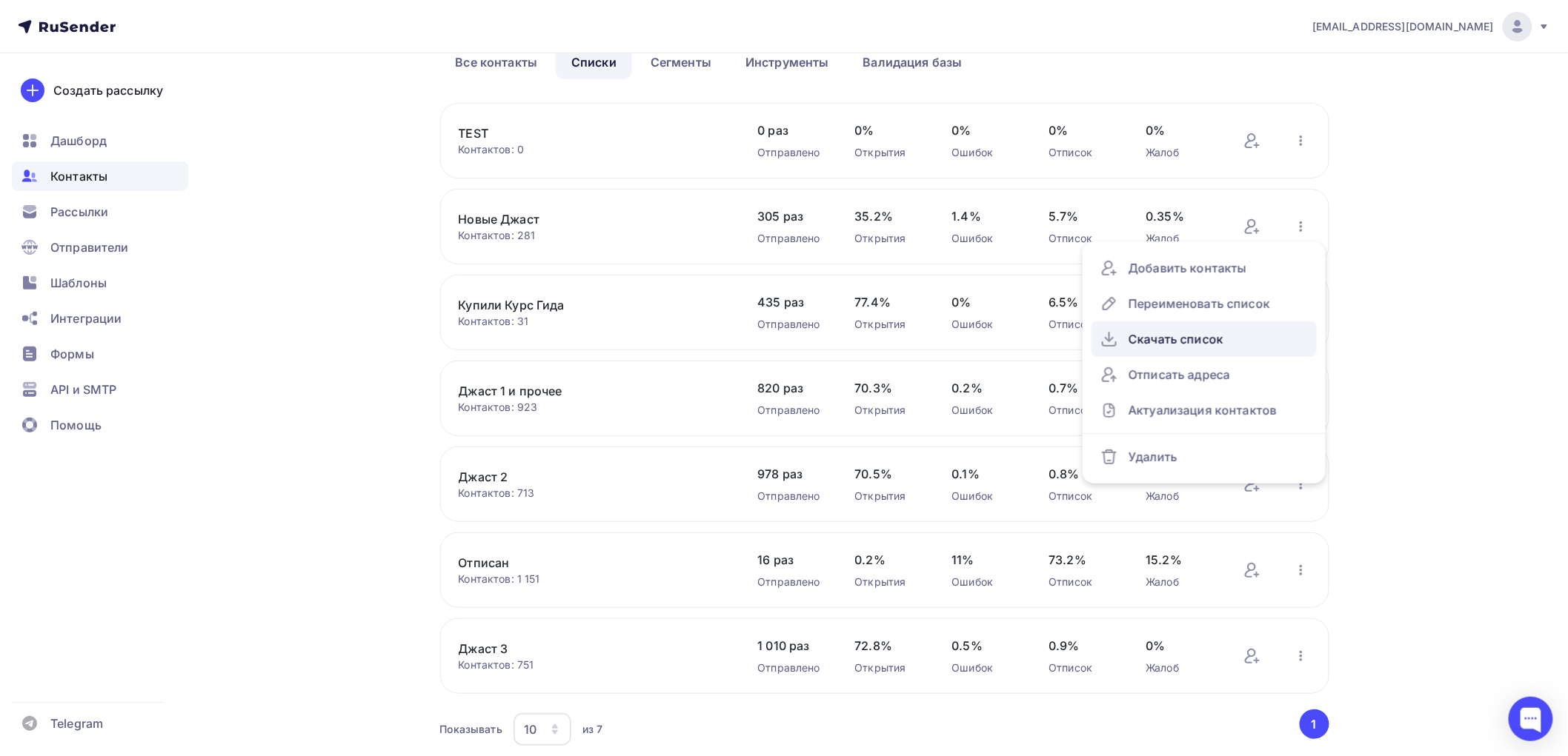
click at [1175, 342] on div "Скачать список" at bounding box center [1204, 339] width 208 height 24
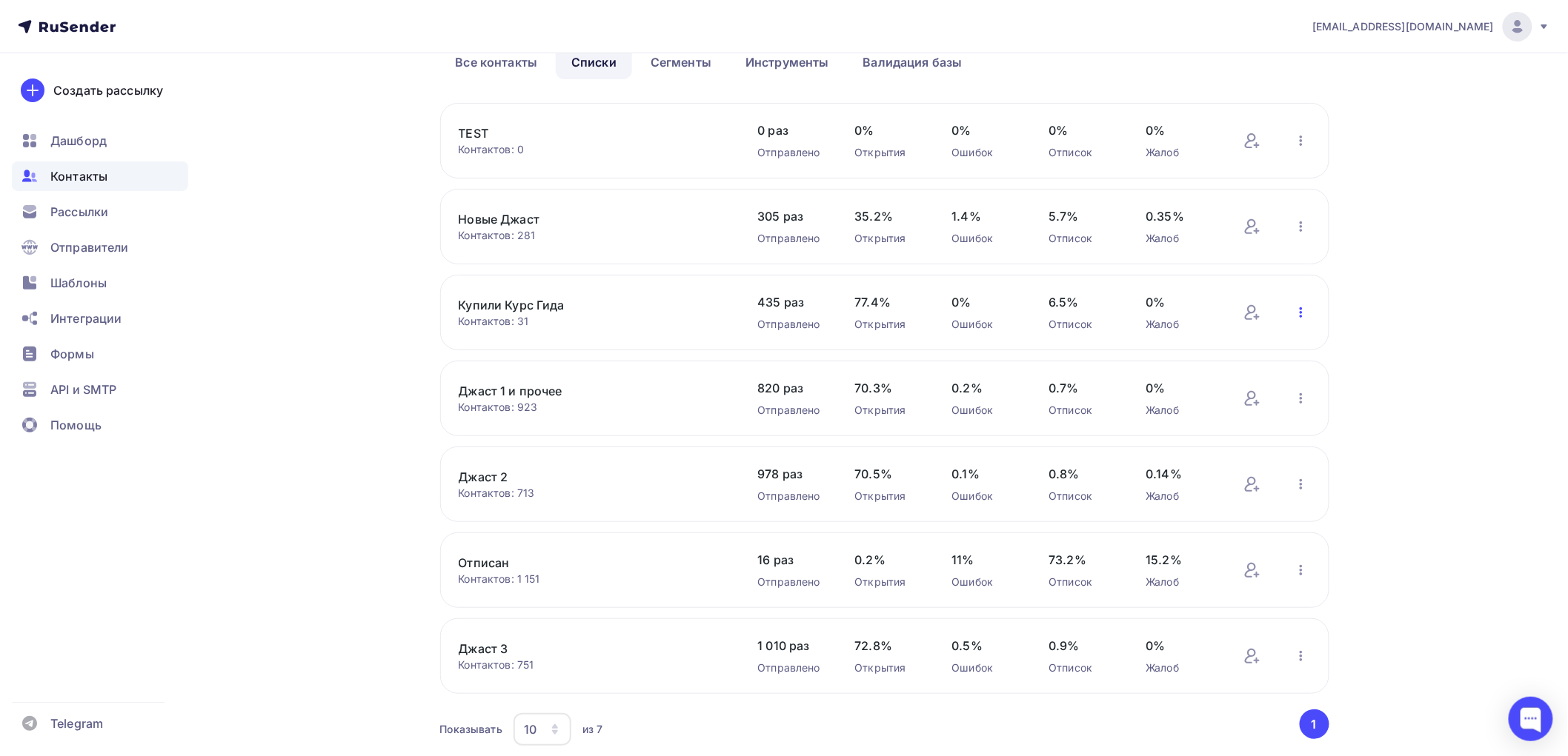
click at [1304, 314] on icon "button" at bounding box center [1301, 313] width 18 height 18
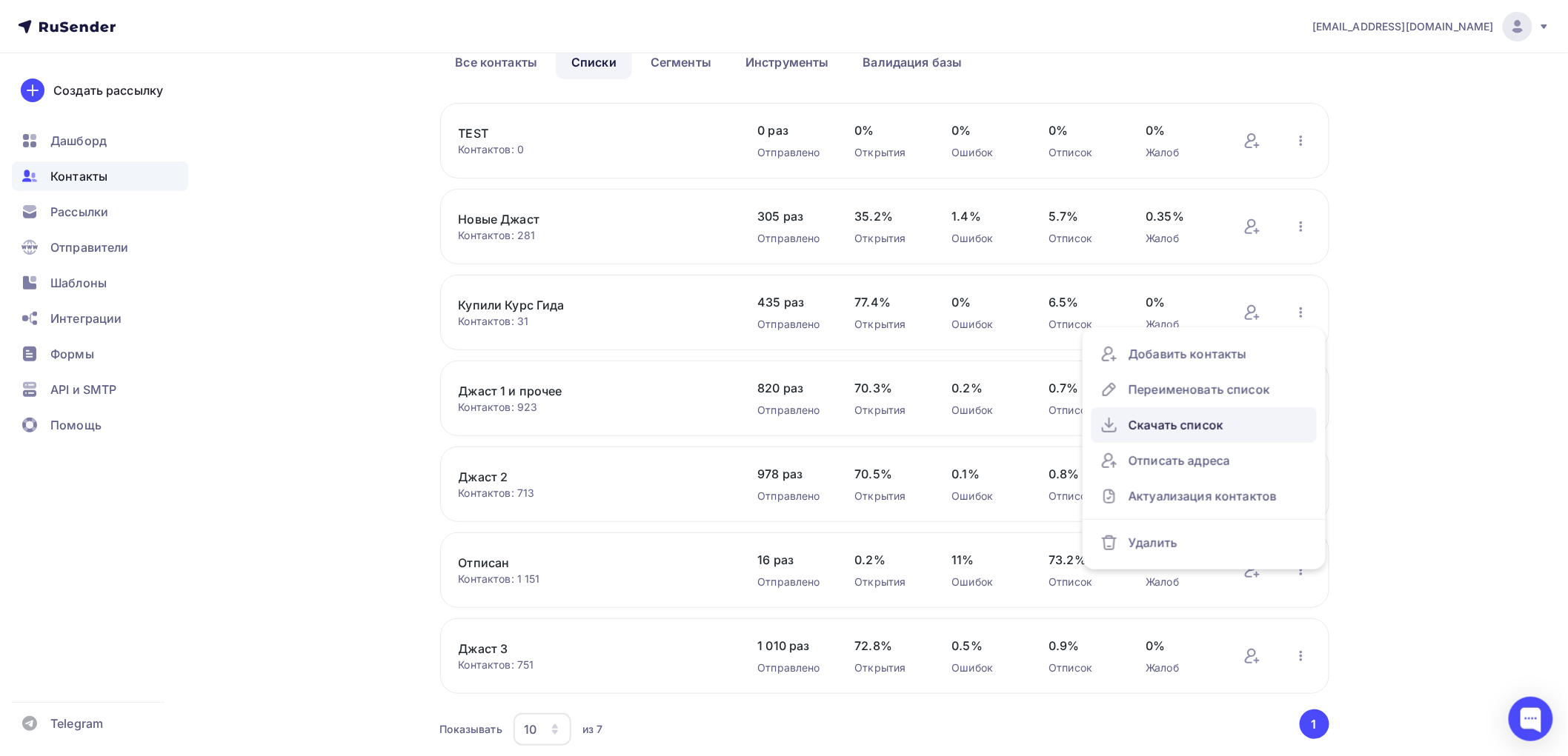
click at [1180, 424] on div "Скачать список" at bounding box center [1204, 425] width 208 height 24
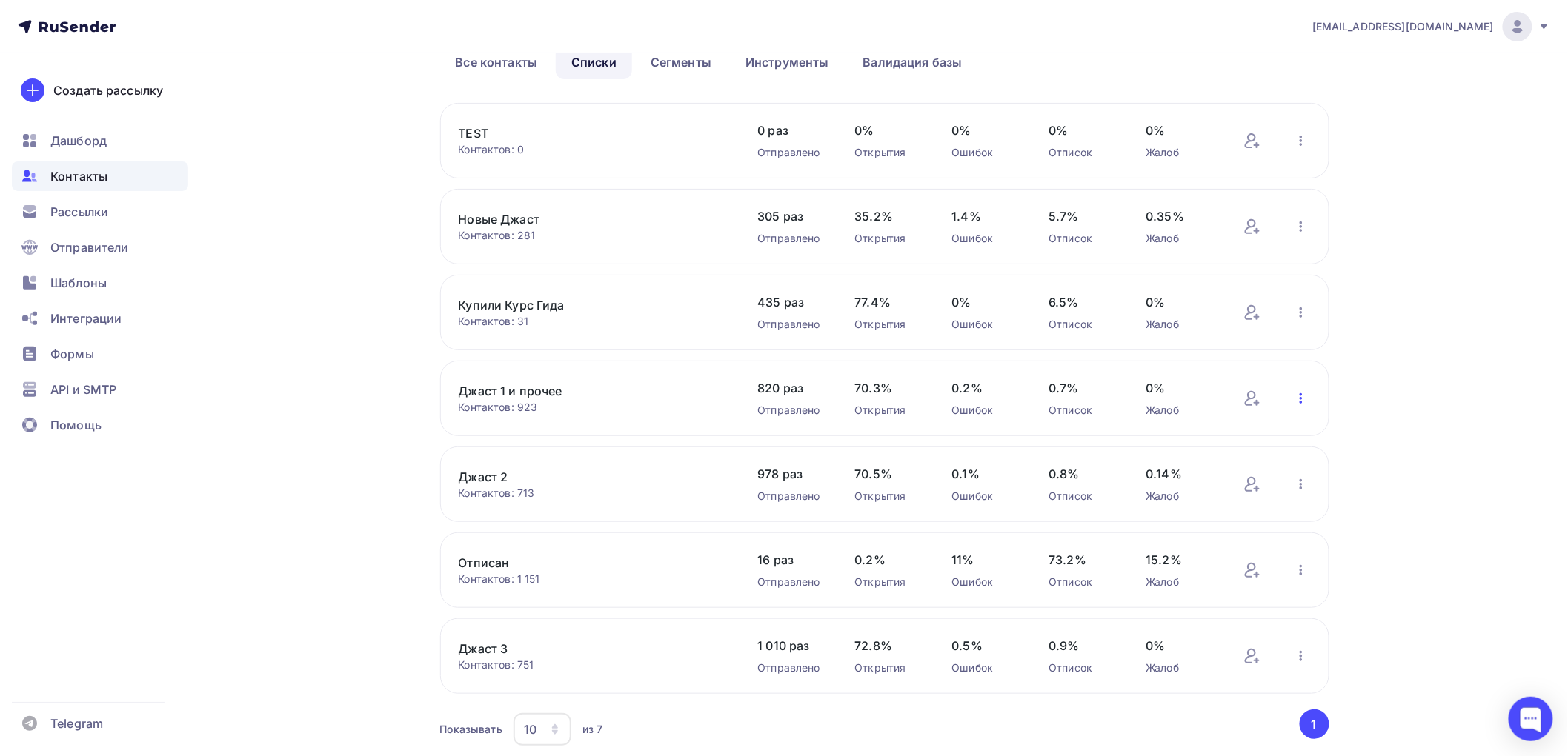
click at [1300, 402] on icon "button" at bounding box center [1301, 399] width 18 height 18
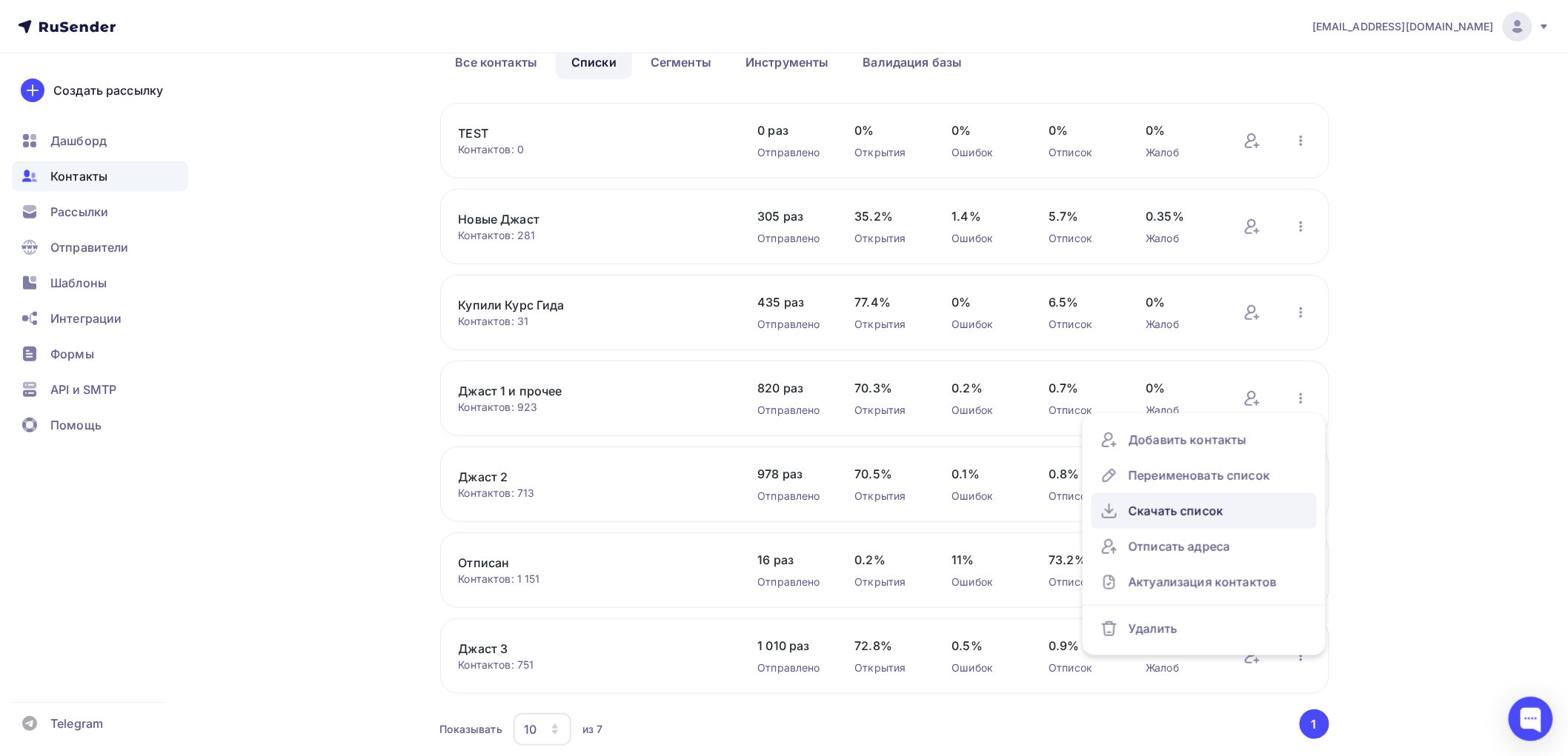
click at [1160, 514] on div "Скачать список" at bounding box center [1204, 511] width 208 height 24
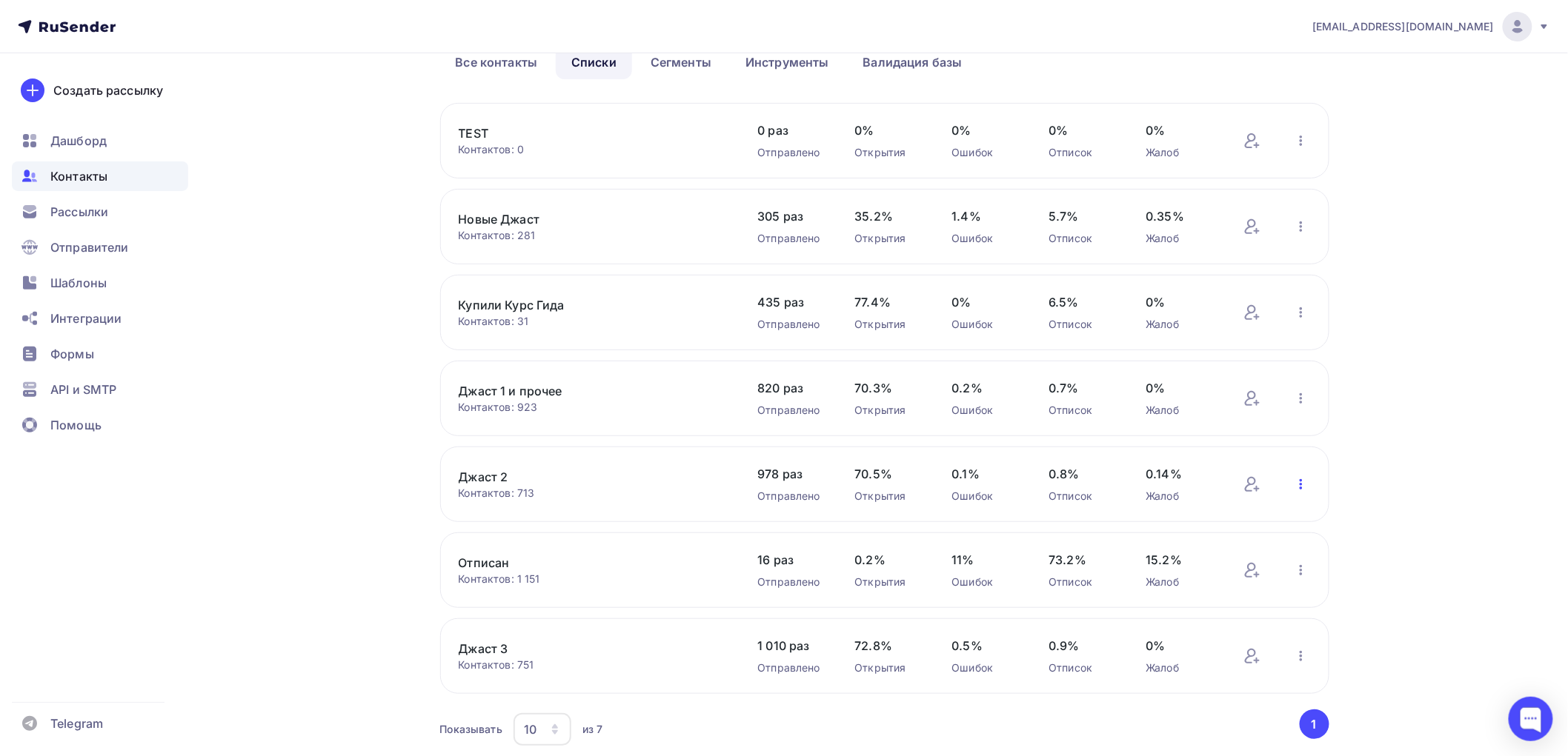
click at [1304, 485] on icon "button" at bounding box center [1301, 485] width 18 height 18
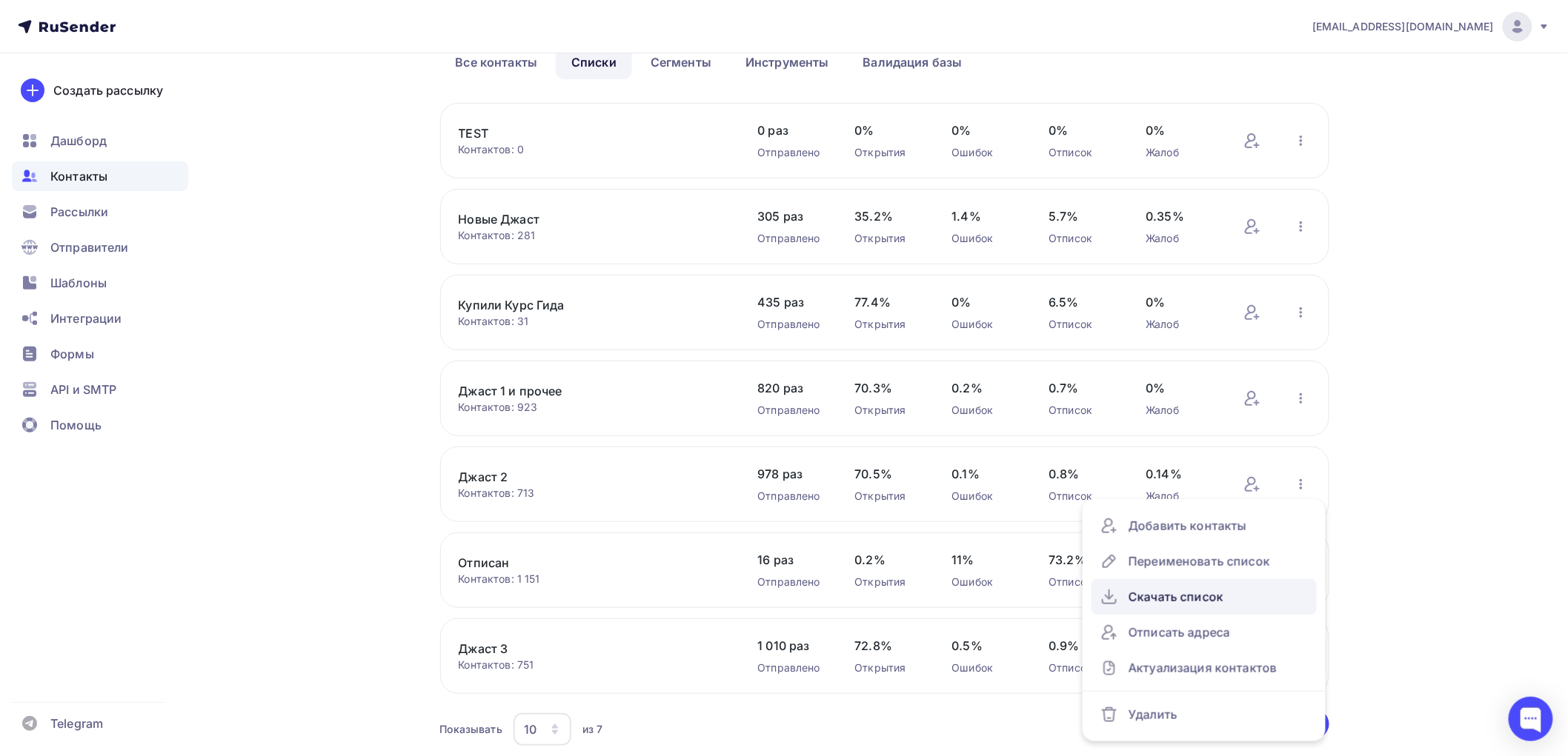
click at [1178, 588] on div "Скачать список" at bounding box center [1204, 597] width 208 height 24
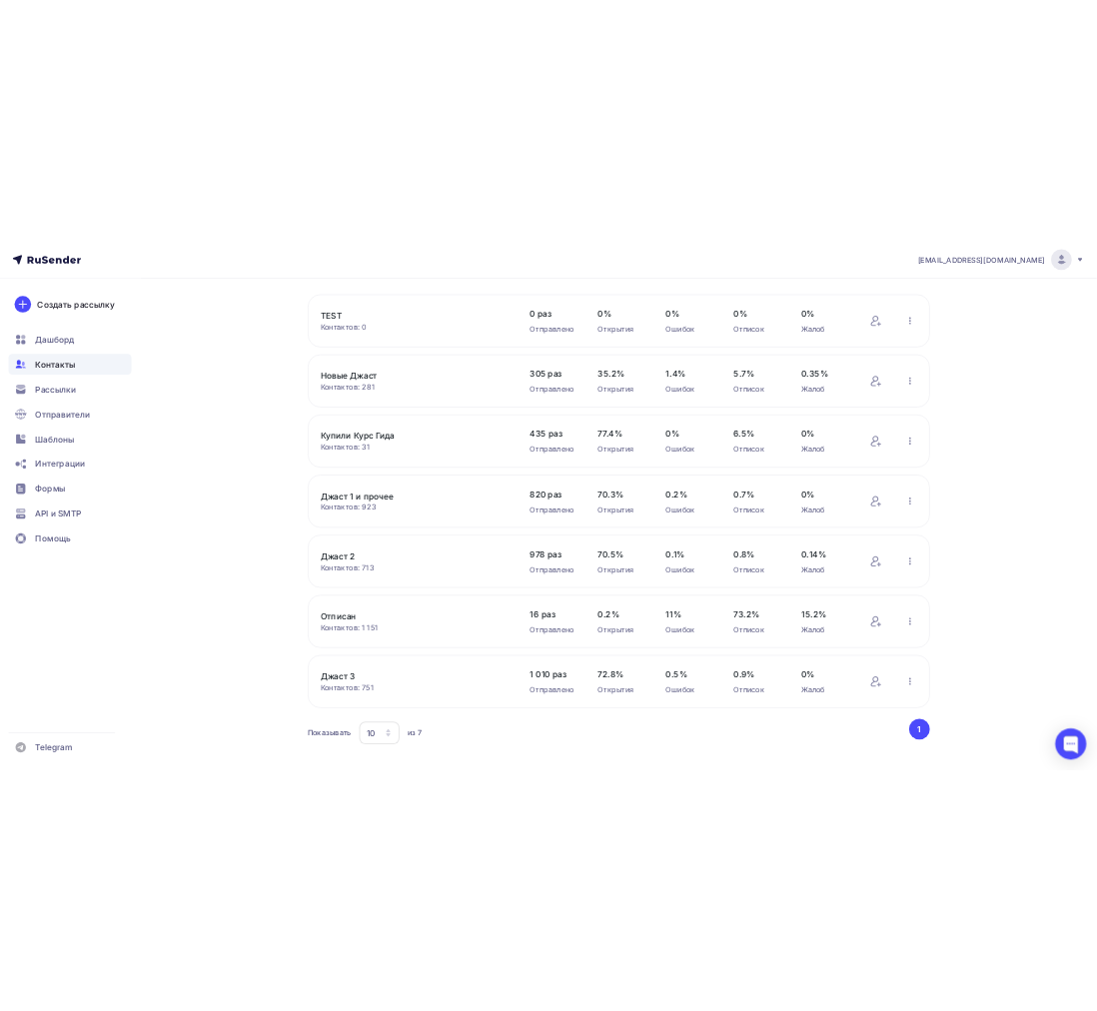
scroll to position [183, 0]
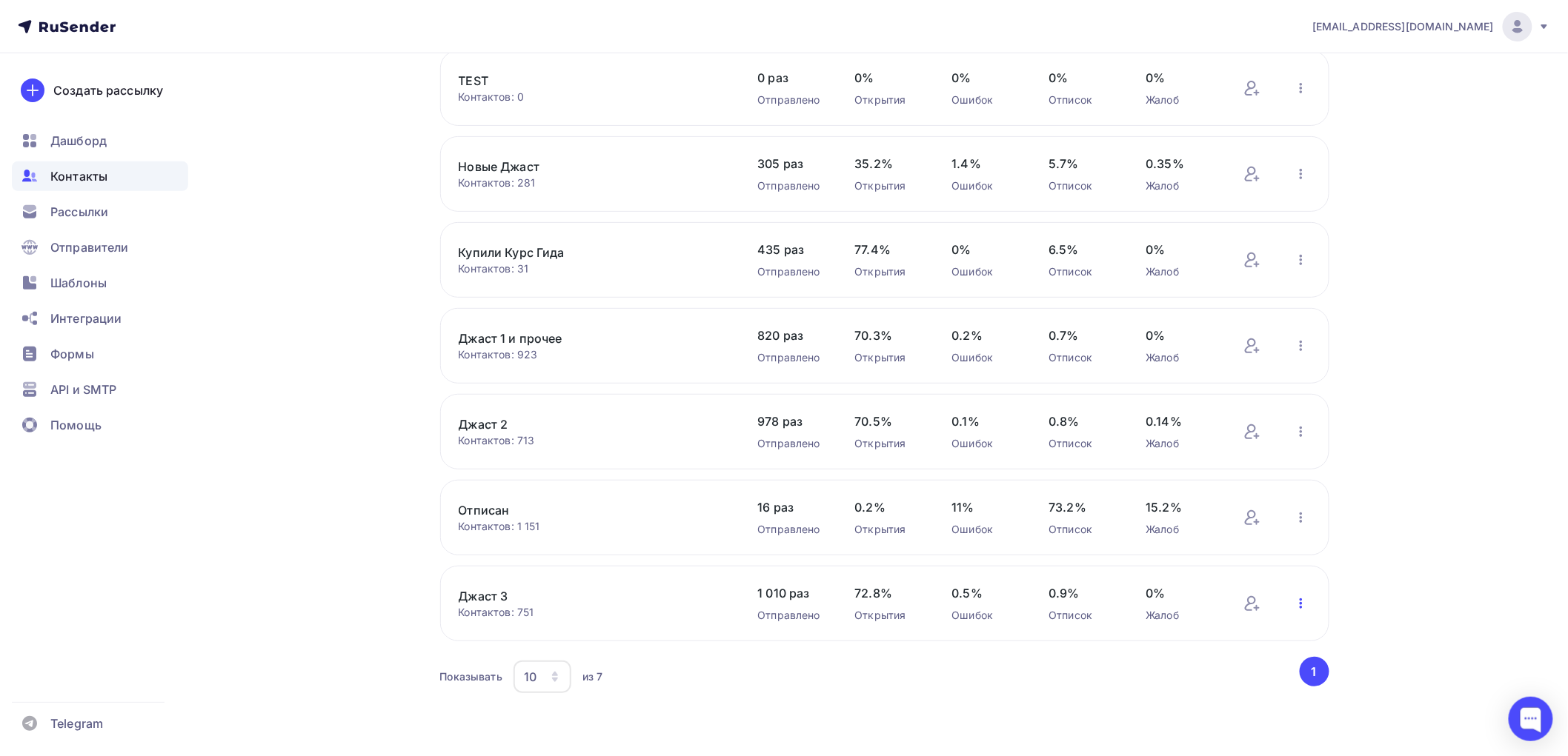
click at [1294, 601] on icon "button" at bounding box center [1301, 603] width 18 height 18
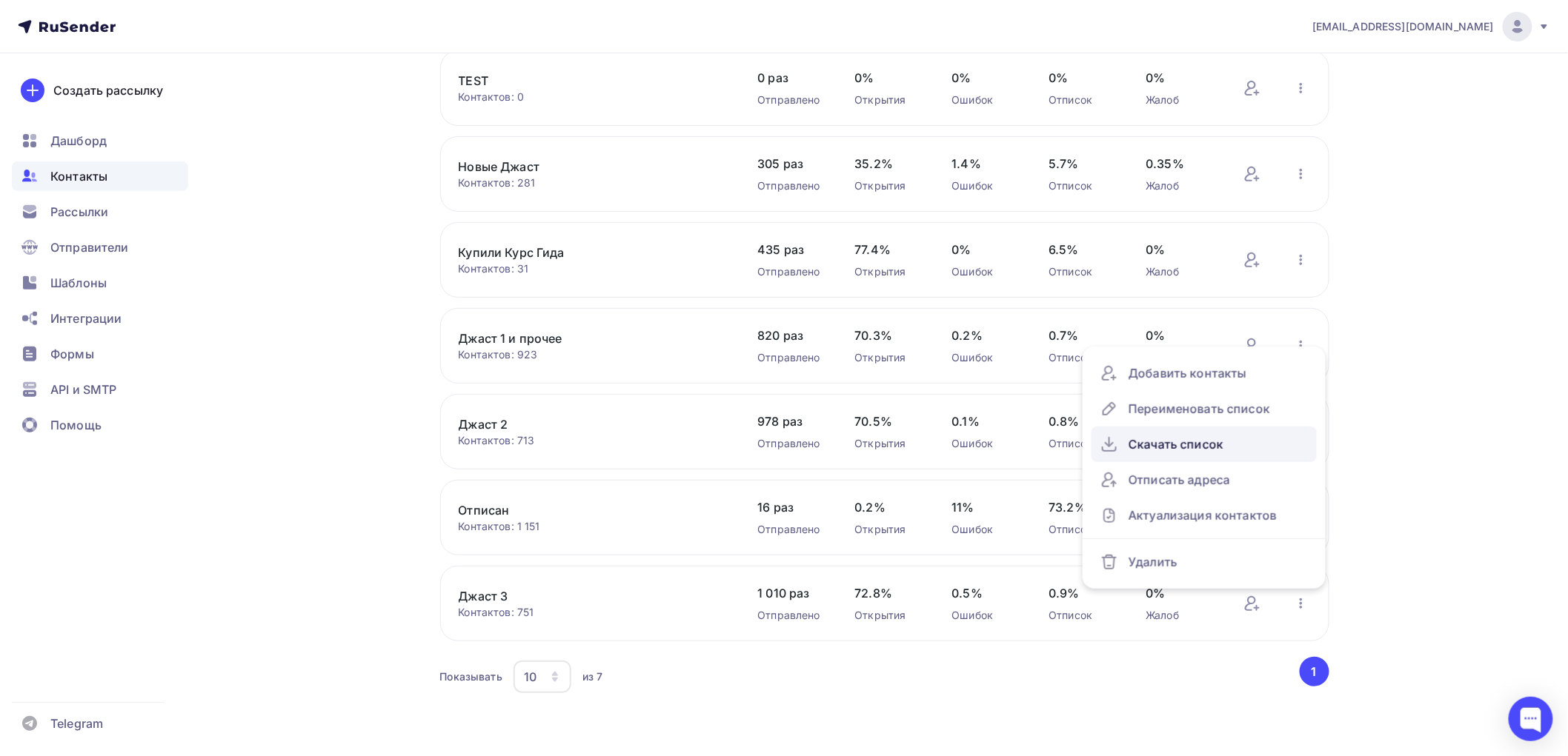
click at [1197, 433] on div "Скачать список" at bounding box center [1204, 445] width 208 height 24
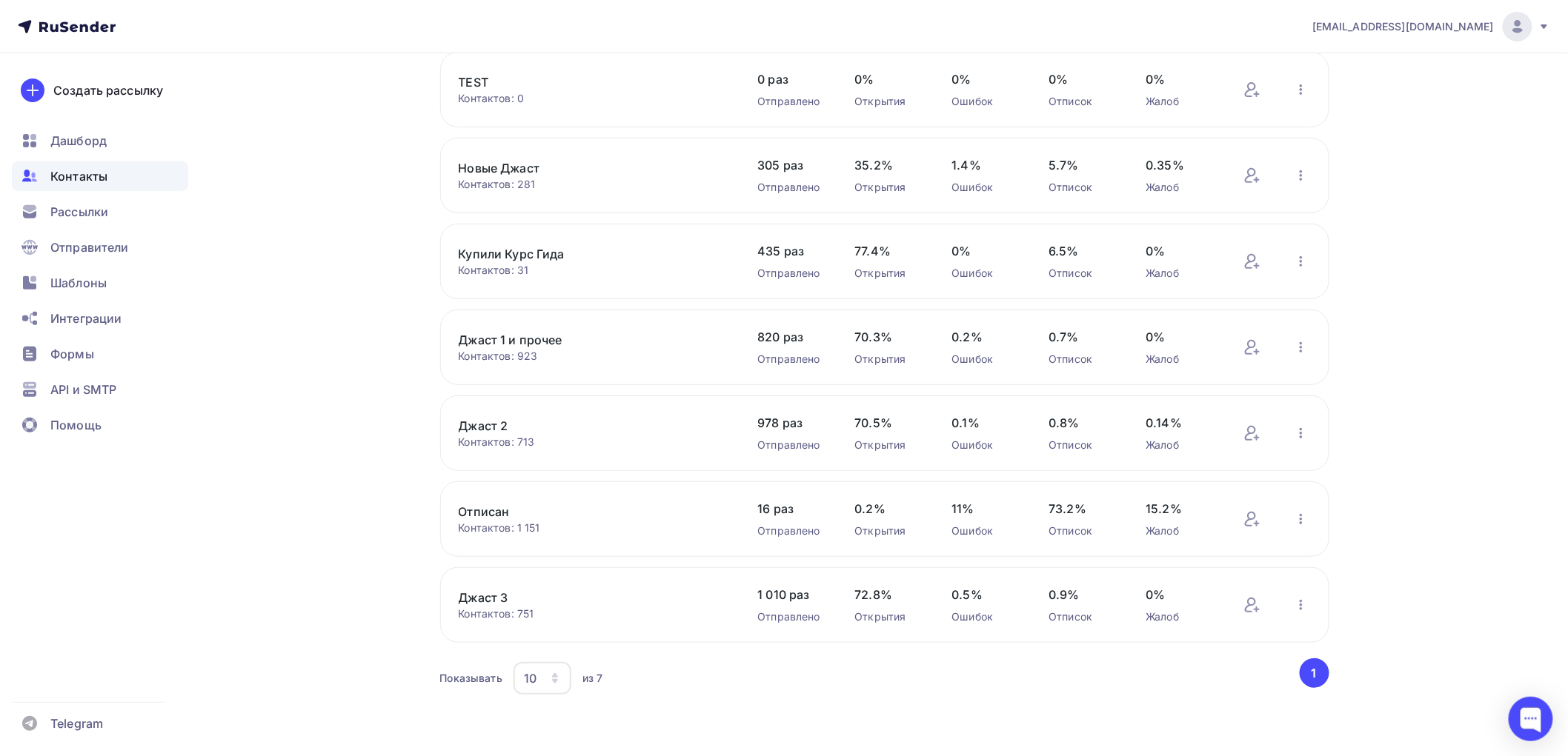
scroll to position [124, 0]
